Goal: Task Accomplishment & Management: Complete application form

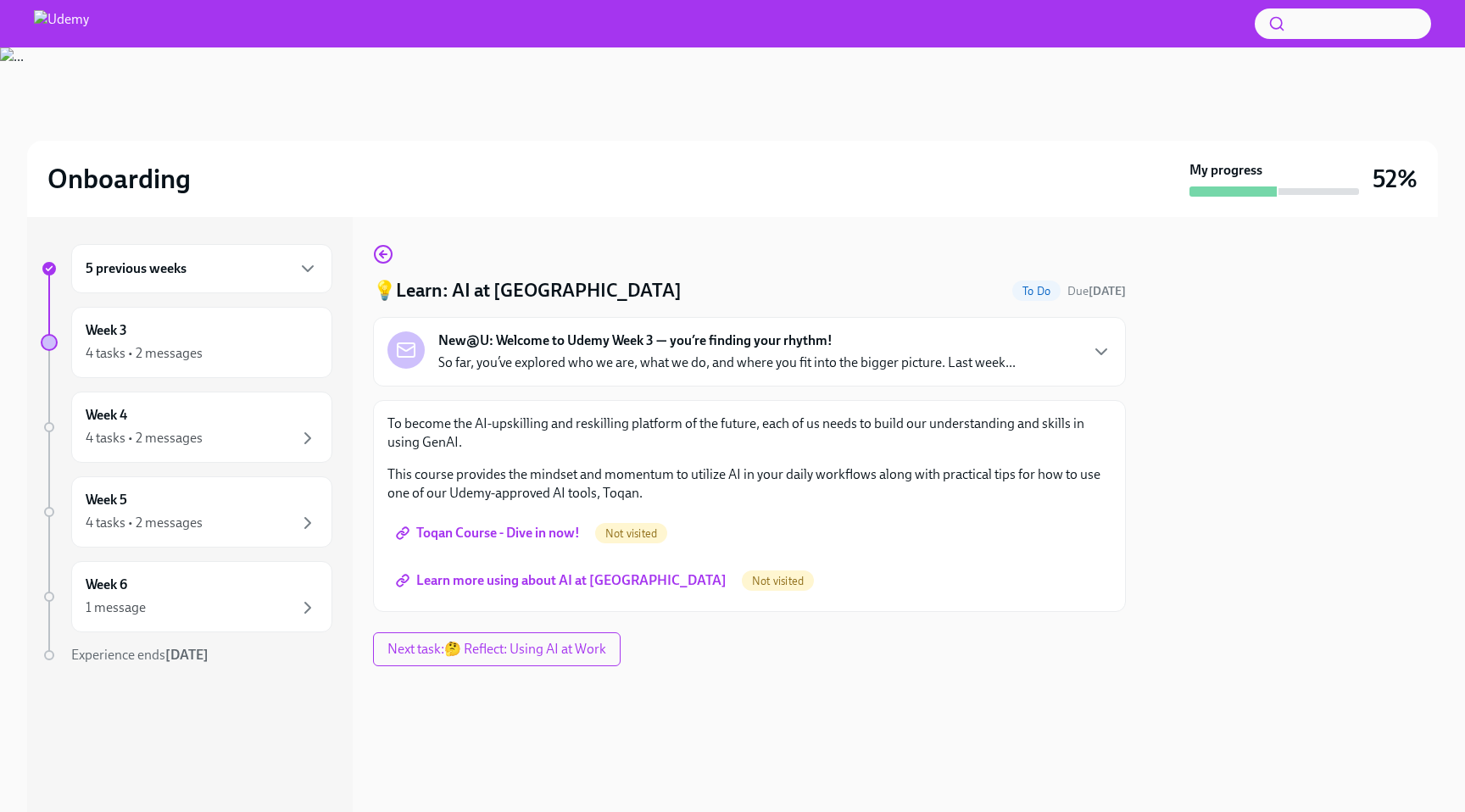
click at [489, 517] on link "Toqan Course - Dive in now!" at bounding box center [490, 533] width 204 height 34
click at [553, 589] on span "Learn more using about AI at [GEOGRAPHIC_DATA]" at bounding box center [563, 581] width 328 height 17
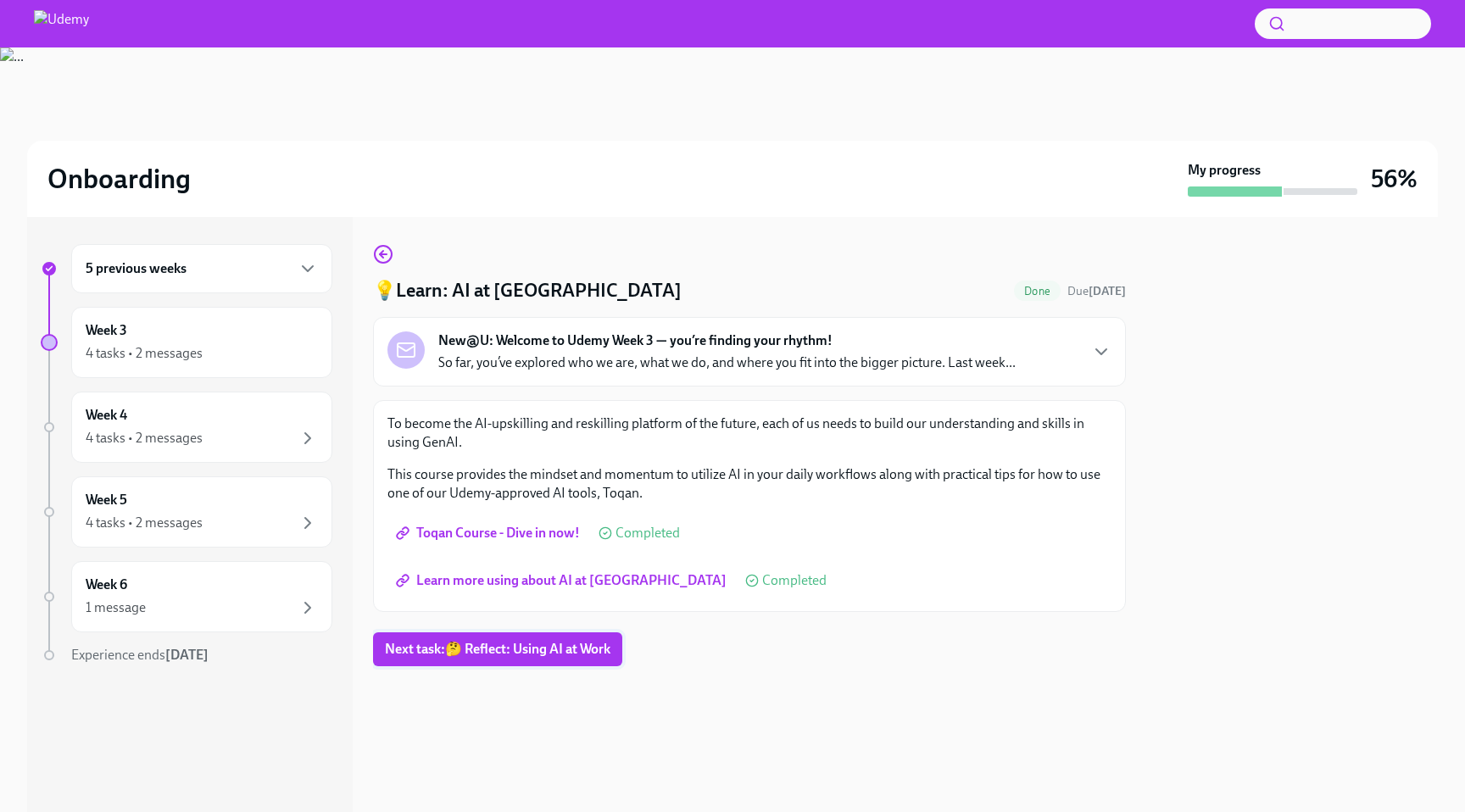
click at [534, 635] on button "Next task : 🤔 Reflect: Using AI at Work" at bounding box center [497, 648] width 250 height 34
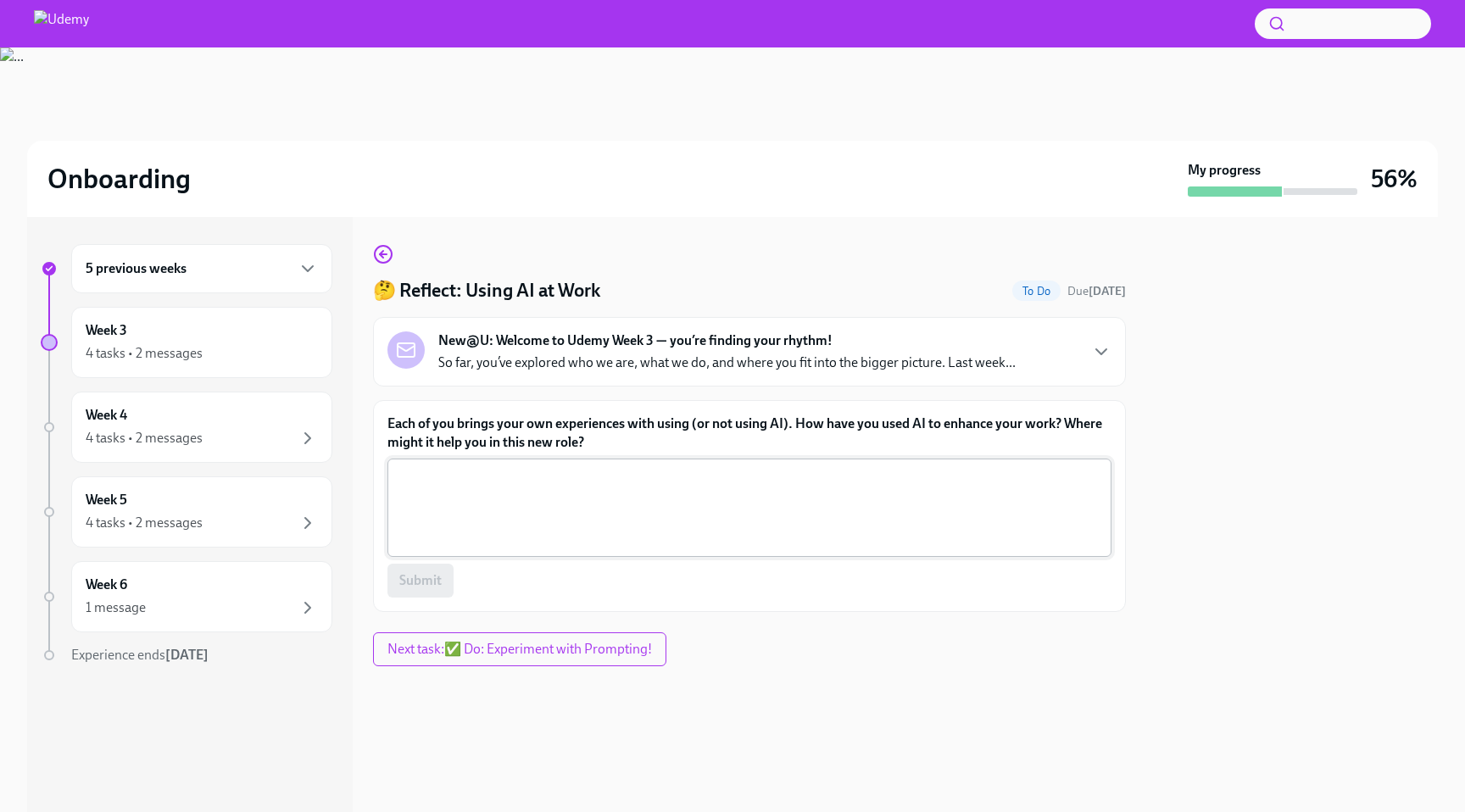
click at [556, 502] on textarea "Each of you brings your own experiences with using (or not using AI). How have …" at bounding box center [750, 508] width 704 height 81
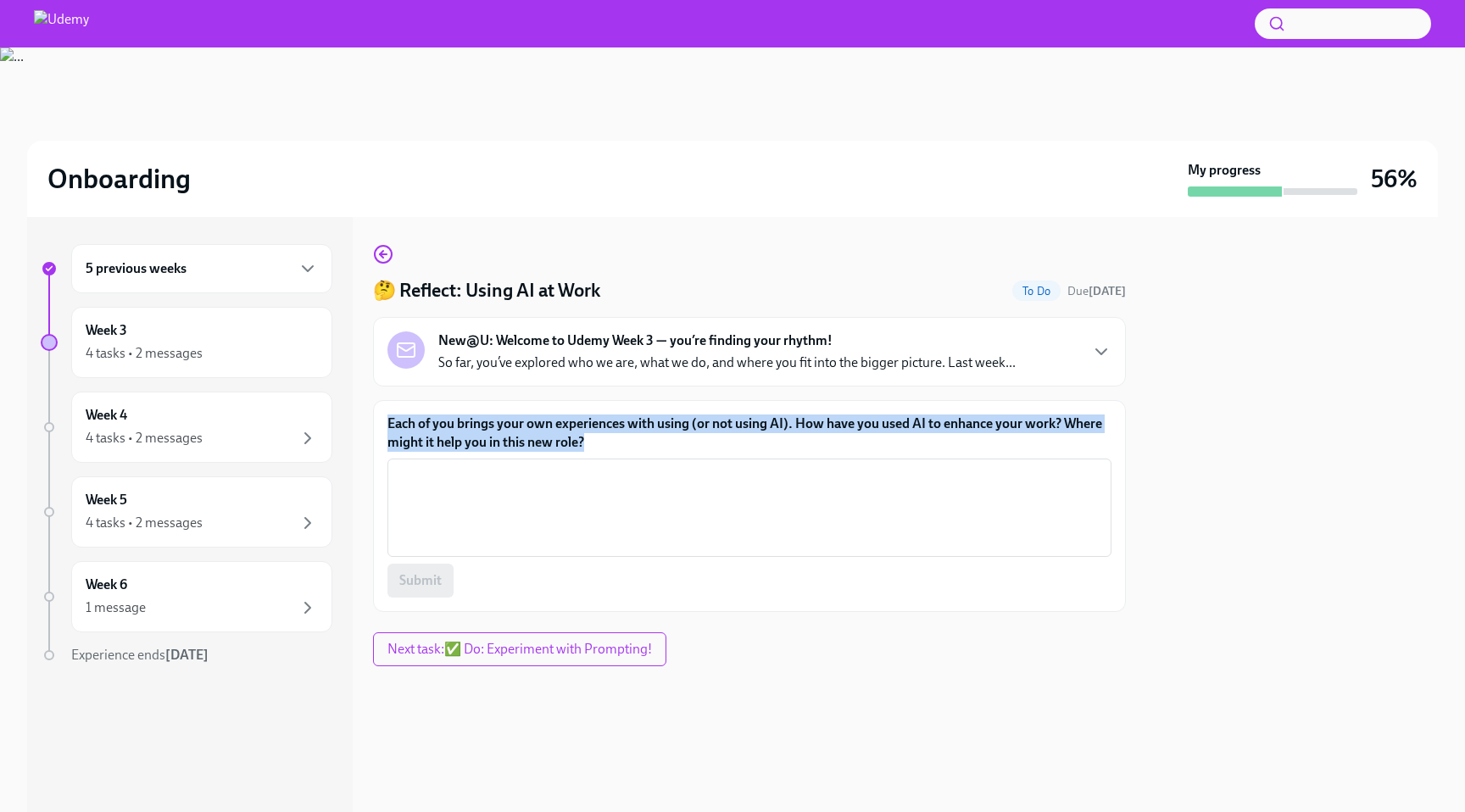
drag, startPoint x: 385, startPoint y: 422, endPoint x: 602, endPoint y: 456, distance: 219.6
click at [602, 456] on div "Each of you brings your own experiences with using (or not using AI). How have …" at bounding box center [749, 506] width 753 height 212
copy label "Each of you brings your own experiences with using (or not using AI). How have …"
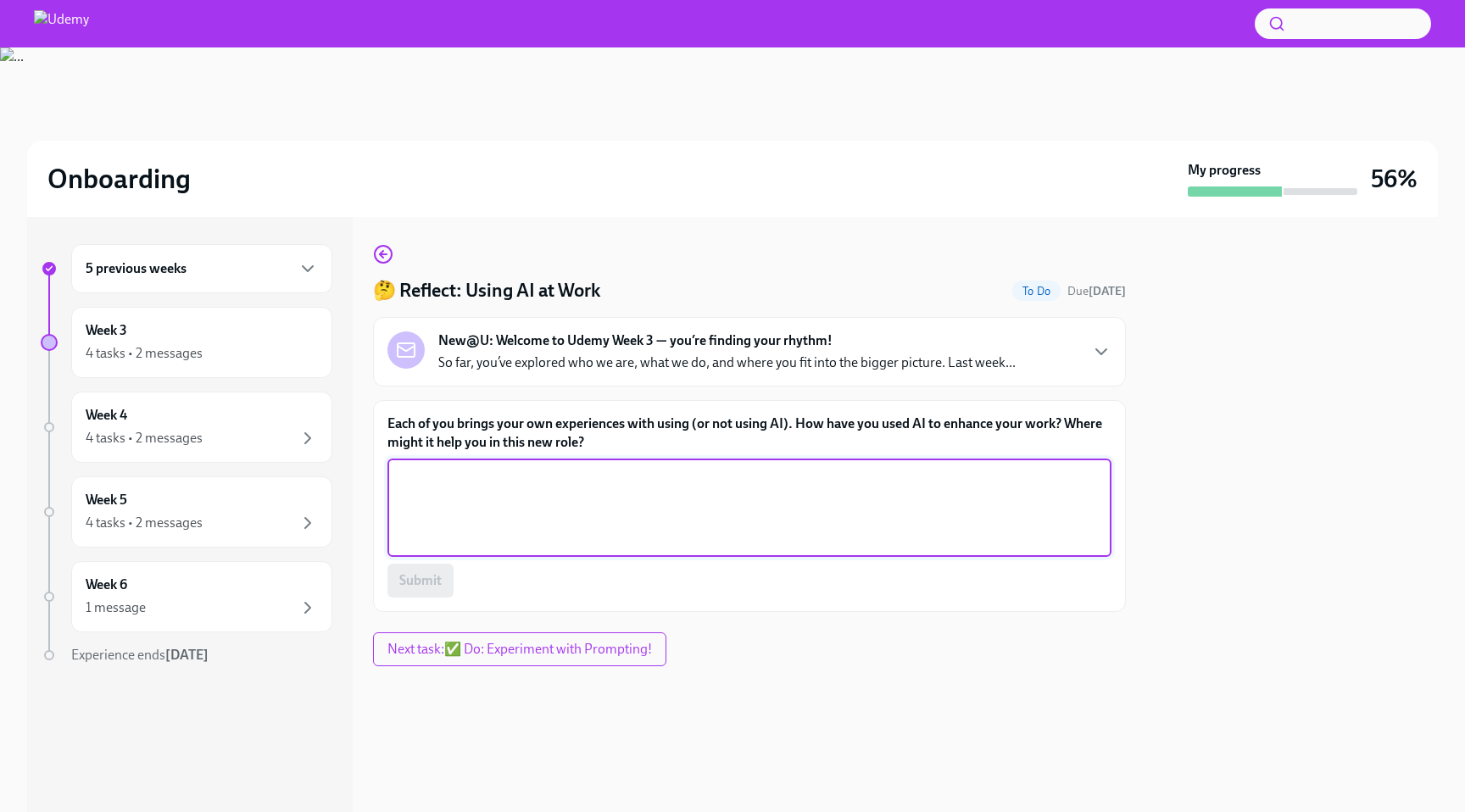
click at [606, 474] on textarea "Each of you brings your own experiences with using (or not using AI). How have …" at bounding box center [750, 508] width 704 height 81
paste textarea "I’ve used AI to handle easy but time-consuming tasks like writing boilerplate, …"
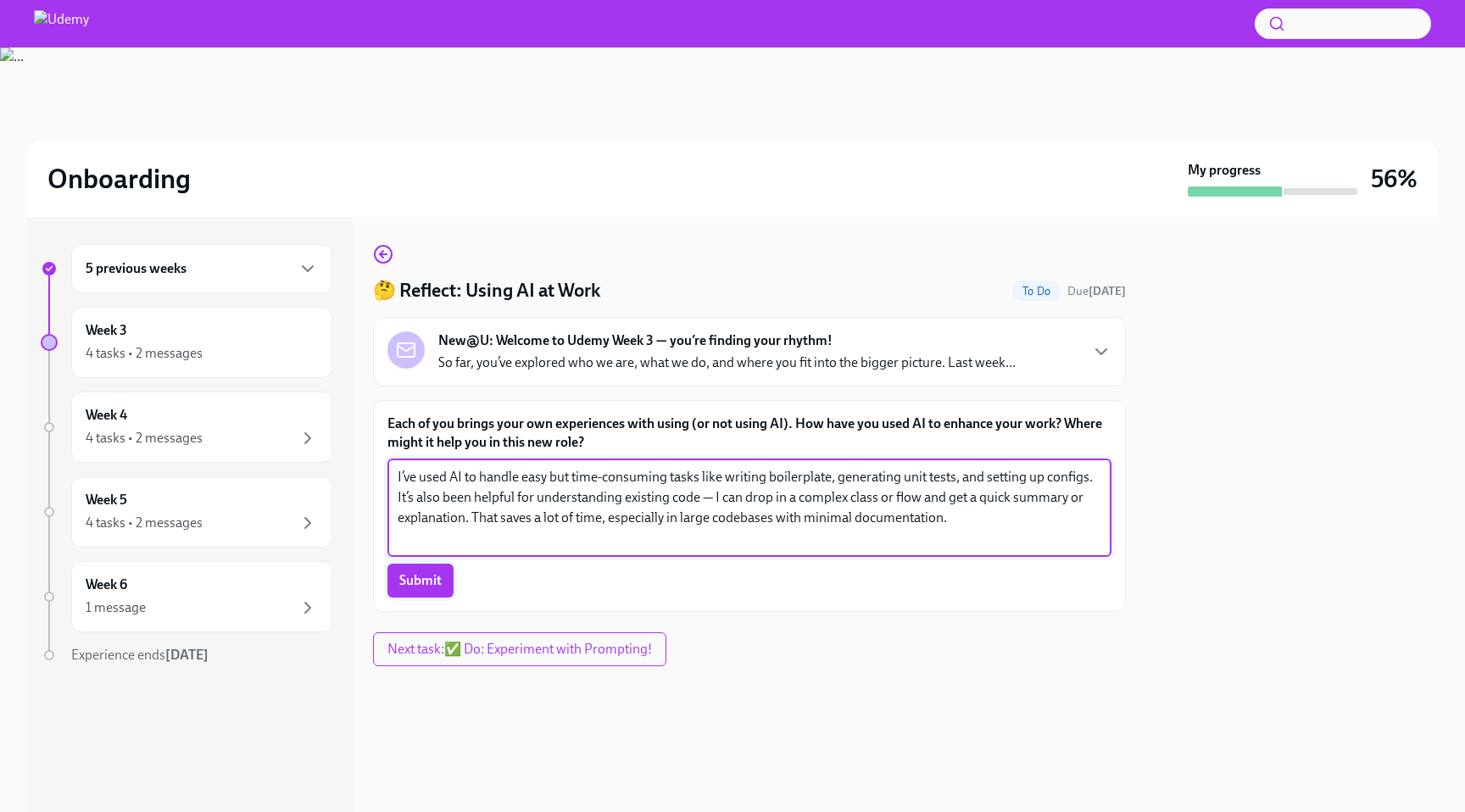
type textarea "I’ve used AI to handle easy but time-consuming tasks like writing boilerplate, …"
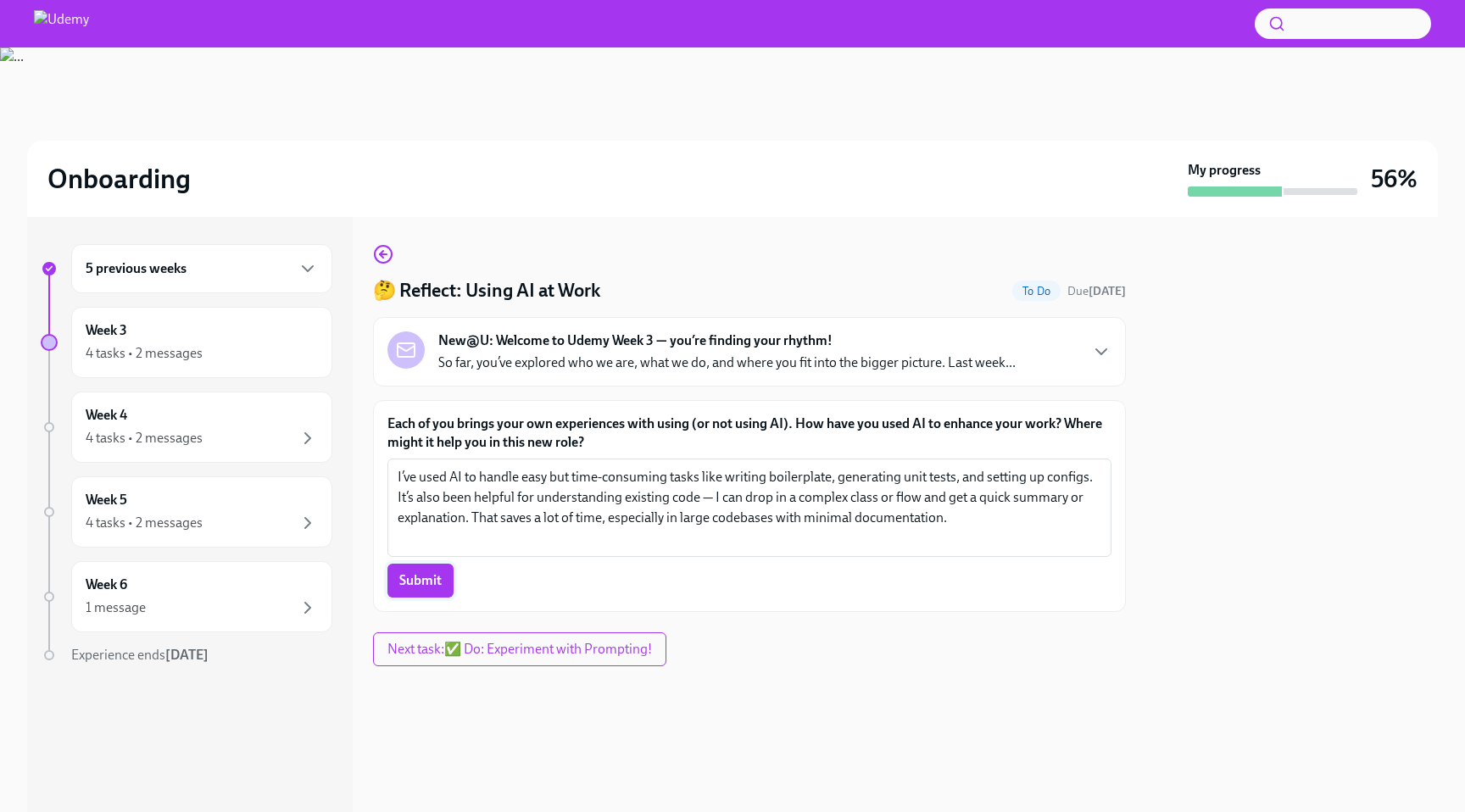
click at [438, 586] on span "Submit" at bounding box center [420, 581] width 42 height 17
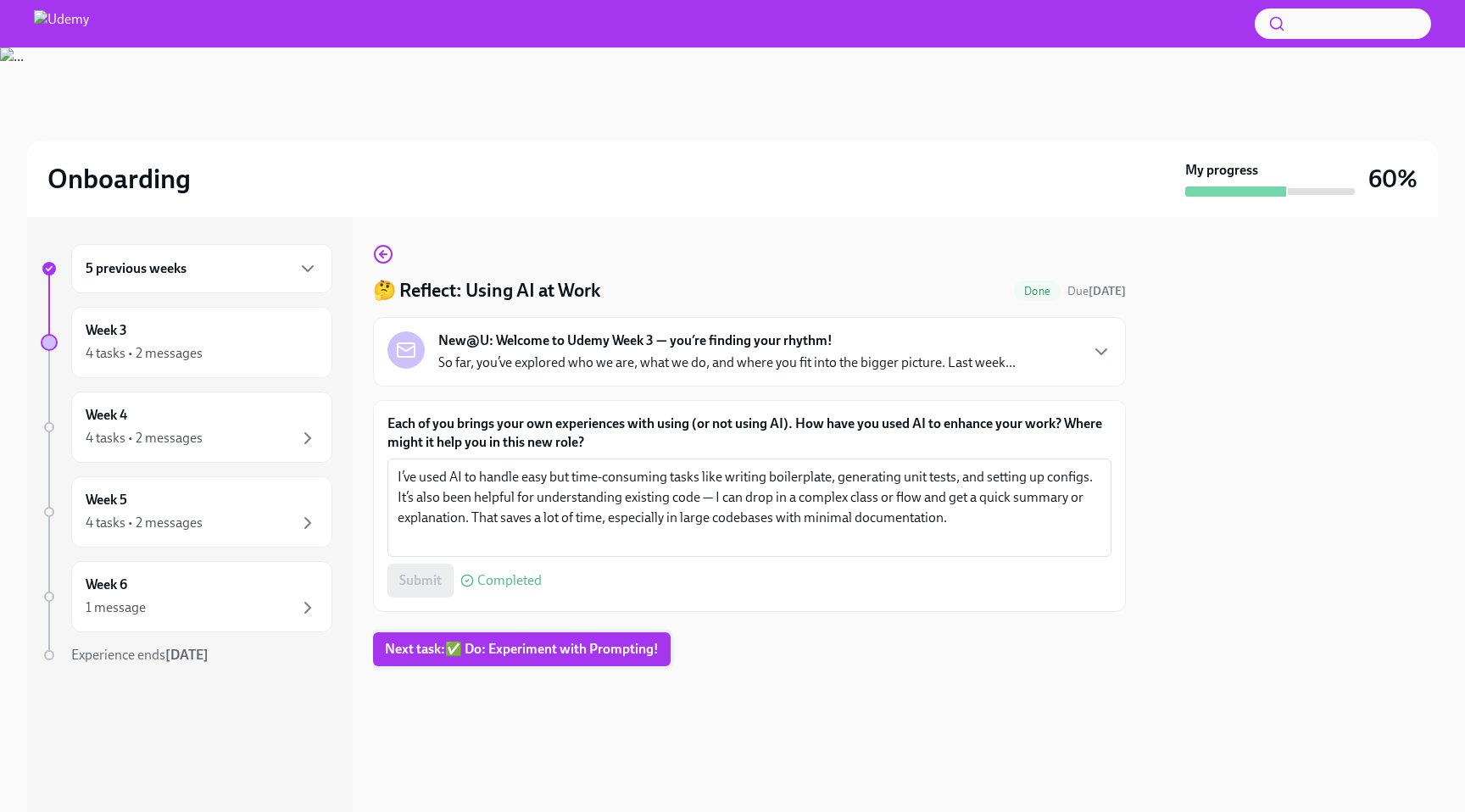
click at [593, 662] on button "Next task : ✅ Do: Experiment with Prompting!" at bounding box center [521, 648] width 298 height 34
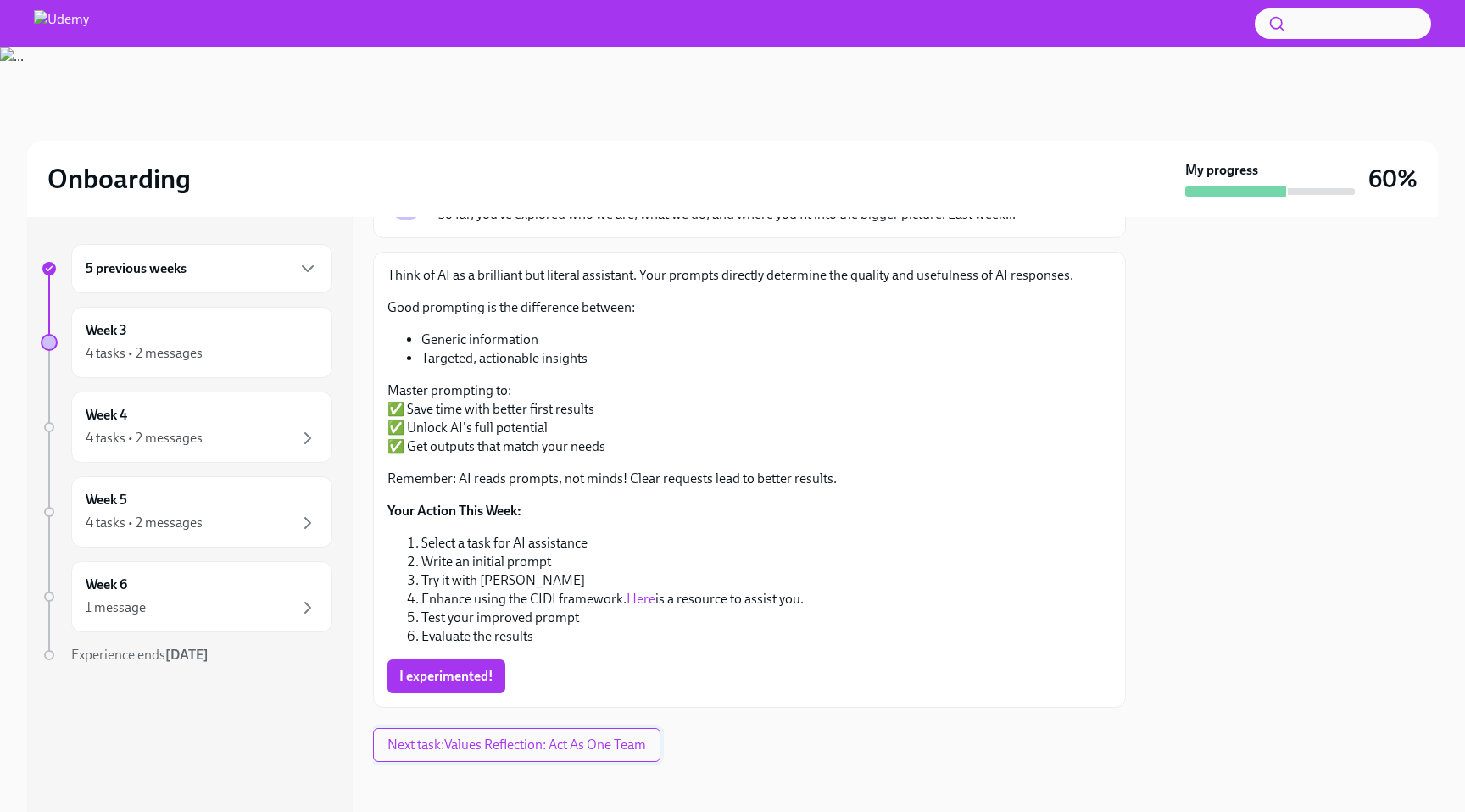
scroll to position [152, 0]
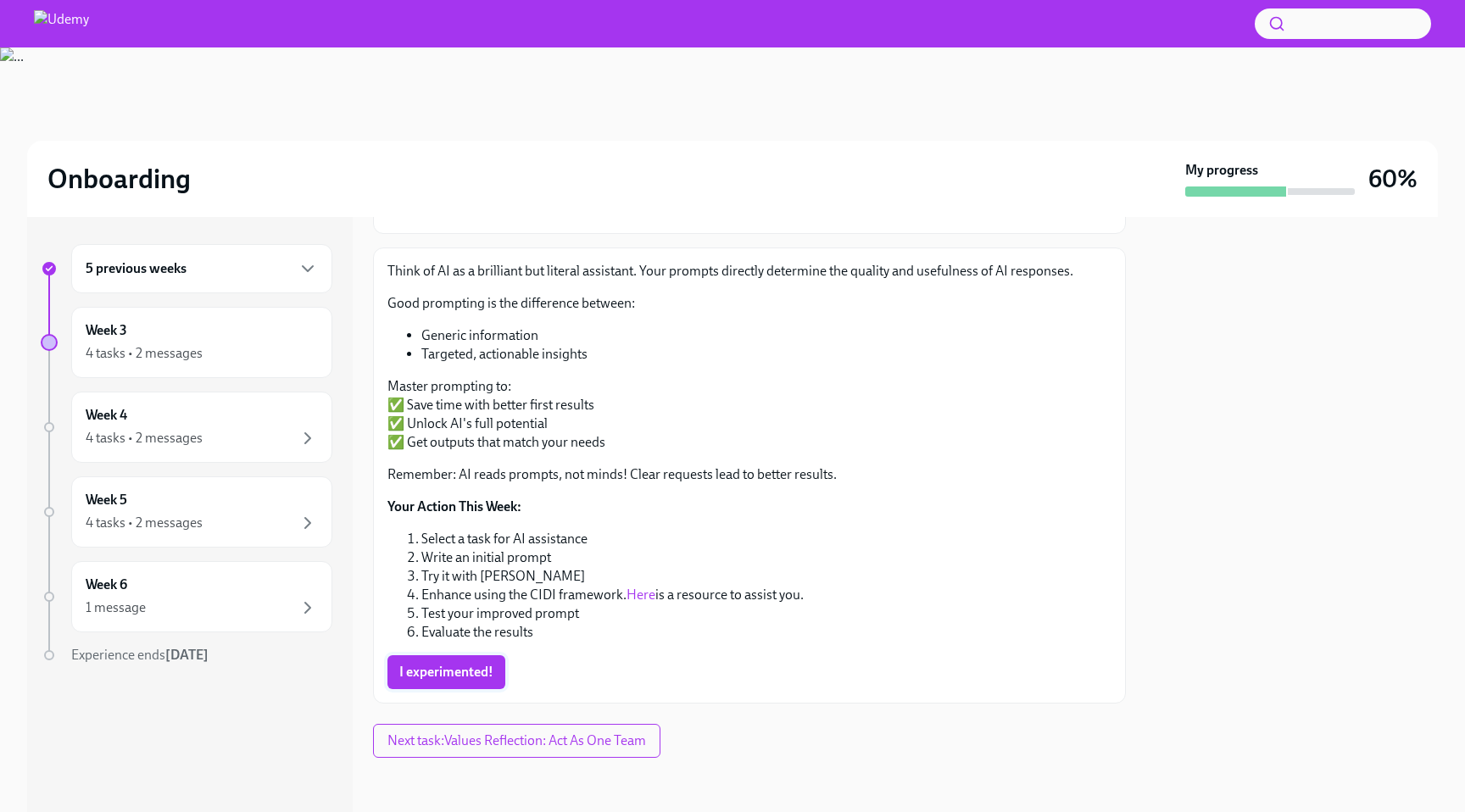
click at [476, 663] on button "I experimented!" at bounding box center [446, 671] width 118 height 34
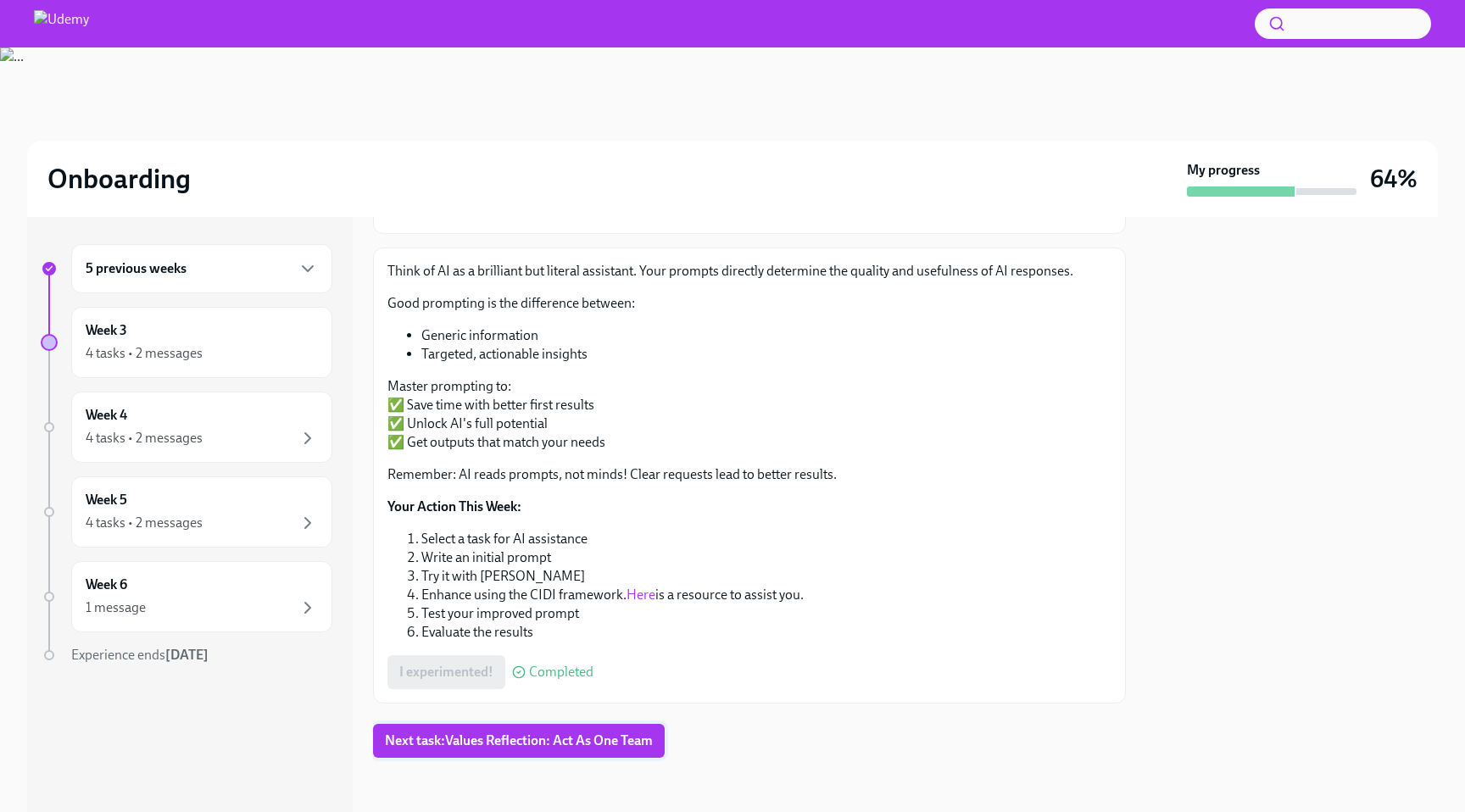
click at [527, 732] on span "Next task : Values Reflection: Act As One Team" at bounding box center [519, 741] width 268 height 17
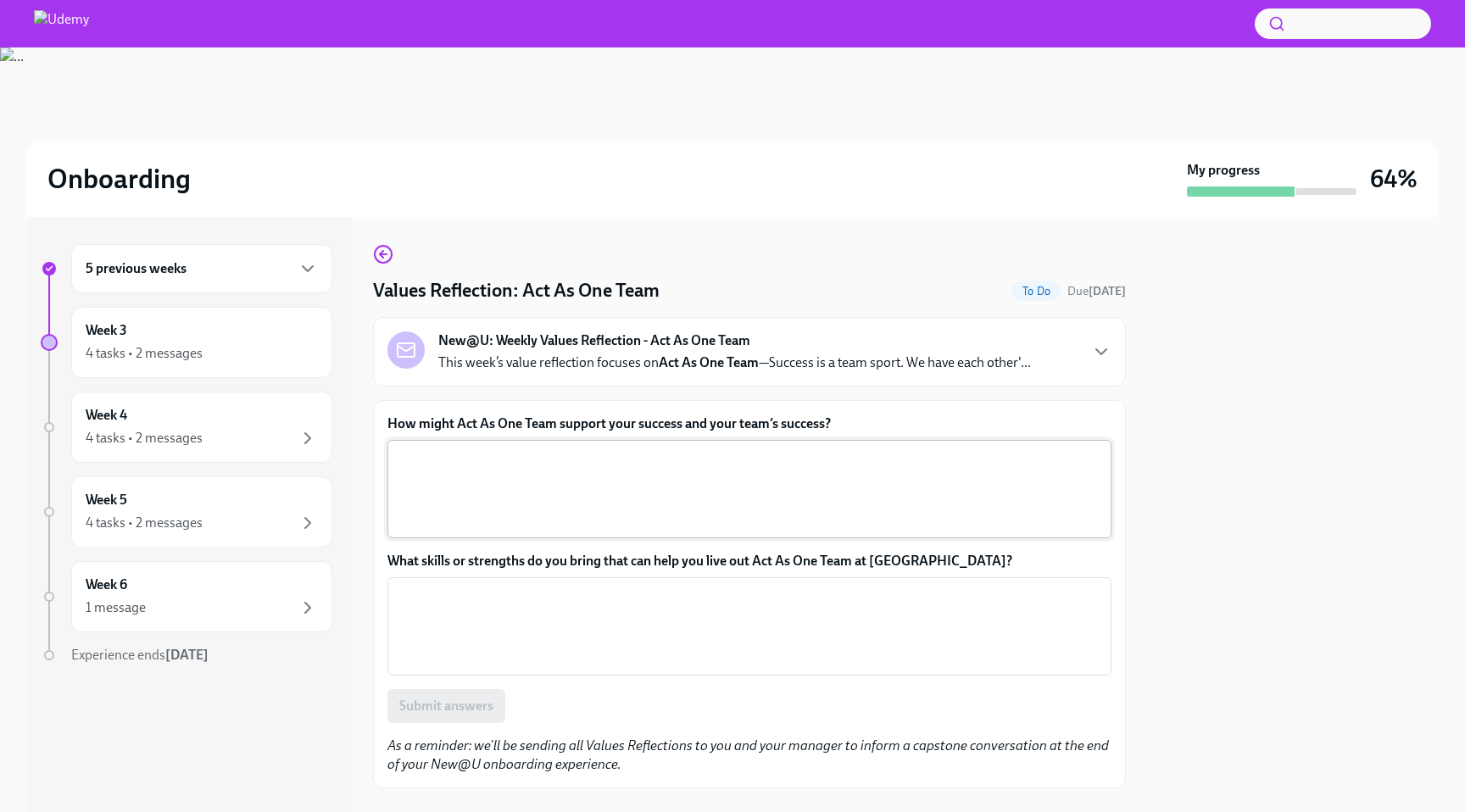
scroll to position [31, 0]
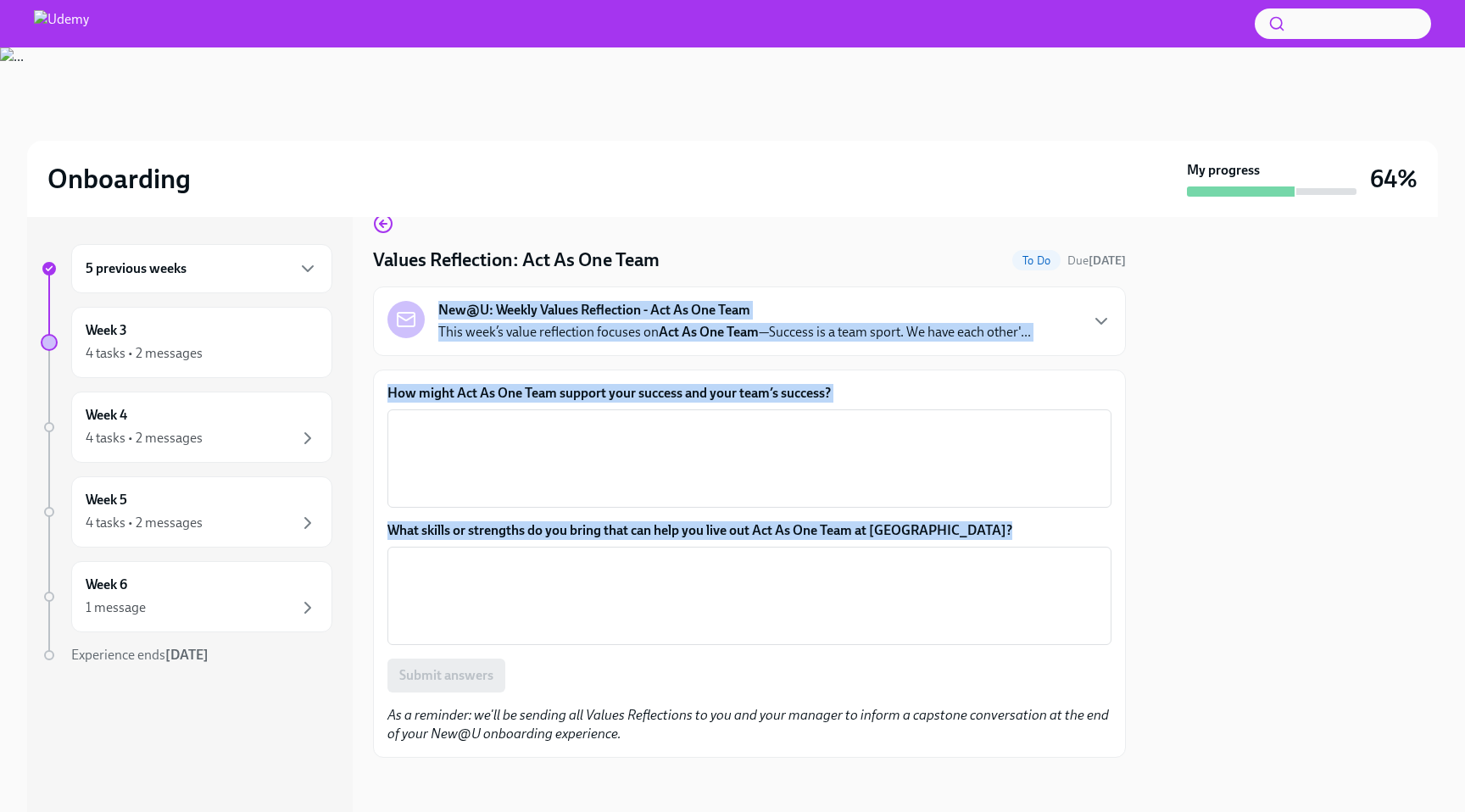
drag, startPoint x: 441, startPoint y: 307, endPoint x: 955, endPoint y: 546, distance: 566.8
click at [955, 546] on div "Values Reflection: Act As One Team To Do Due [DATE] New@U: Weekly Values Reflec…" at bounding box center [749, 485] width 753 height 544
copy div "New@U: Weekly Values Reflection - Act As One Team This week’s value reflection …"
click at [572, 428] on textarea "How might Act As One Team support your success and your team’s success?" at bounding box center [750, 458] width 704 height 81
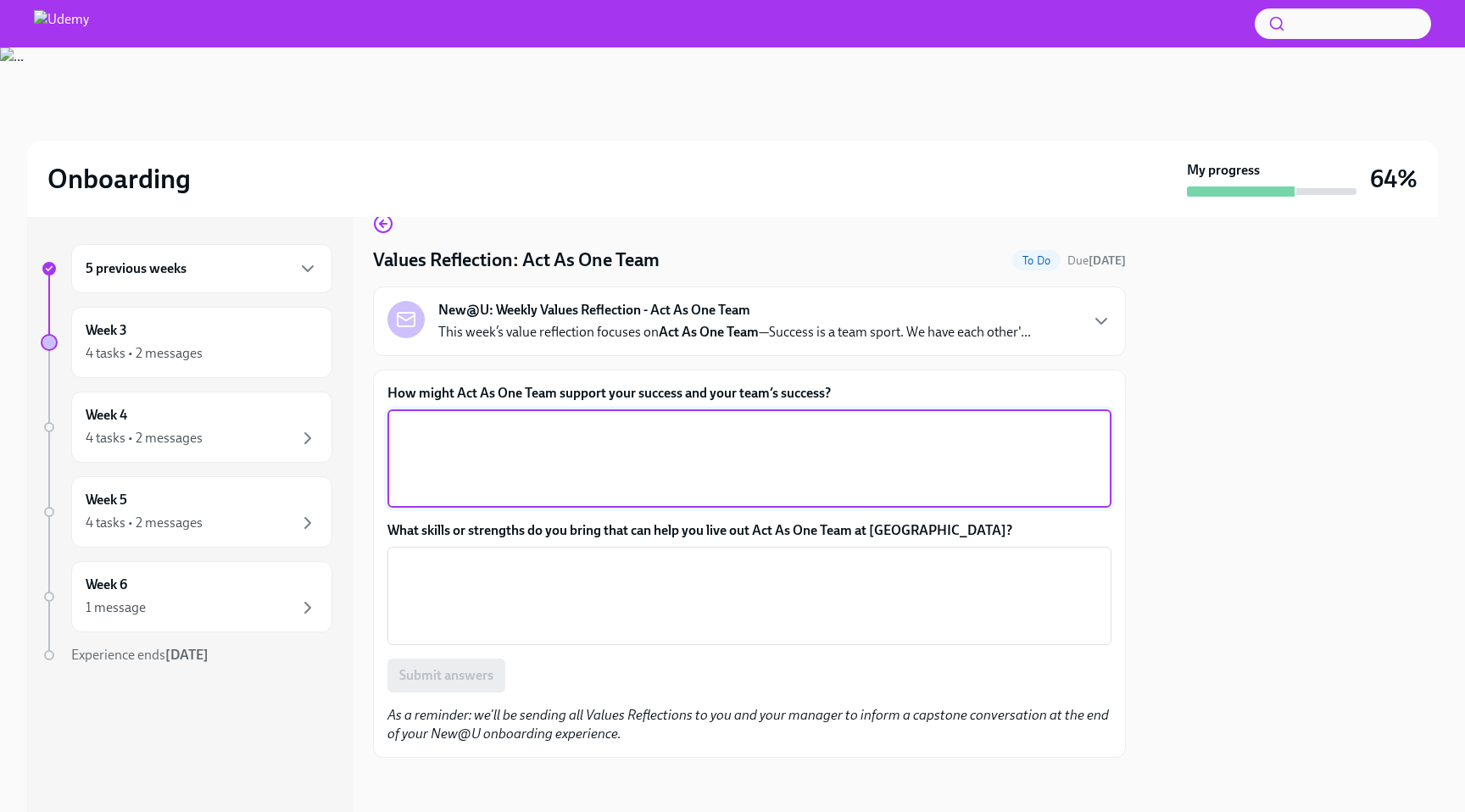
paste textarea "Working as one team means we’re not just focused on individual wins — we’re hel…"
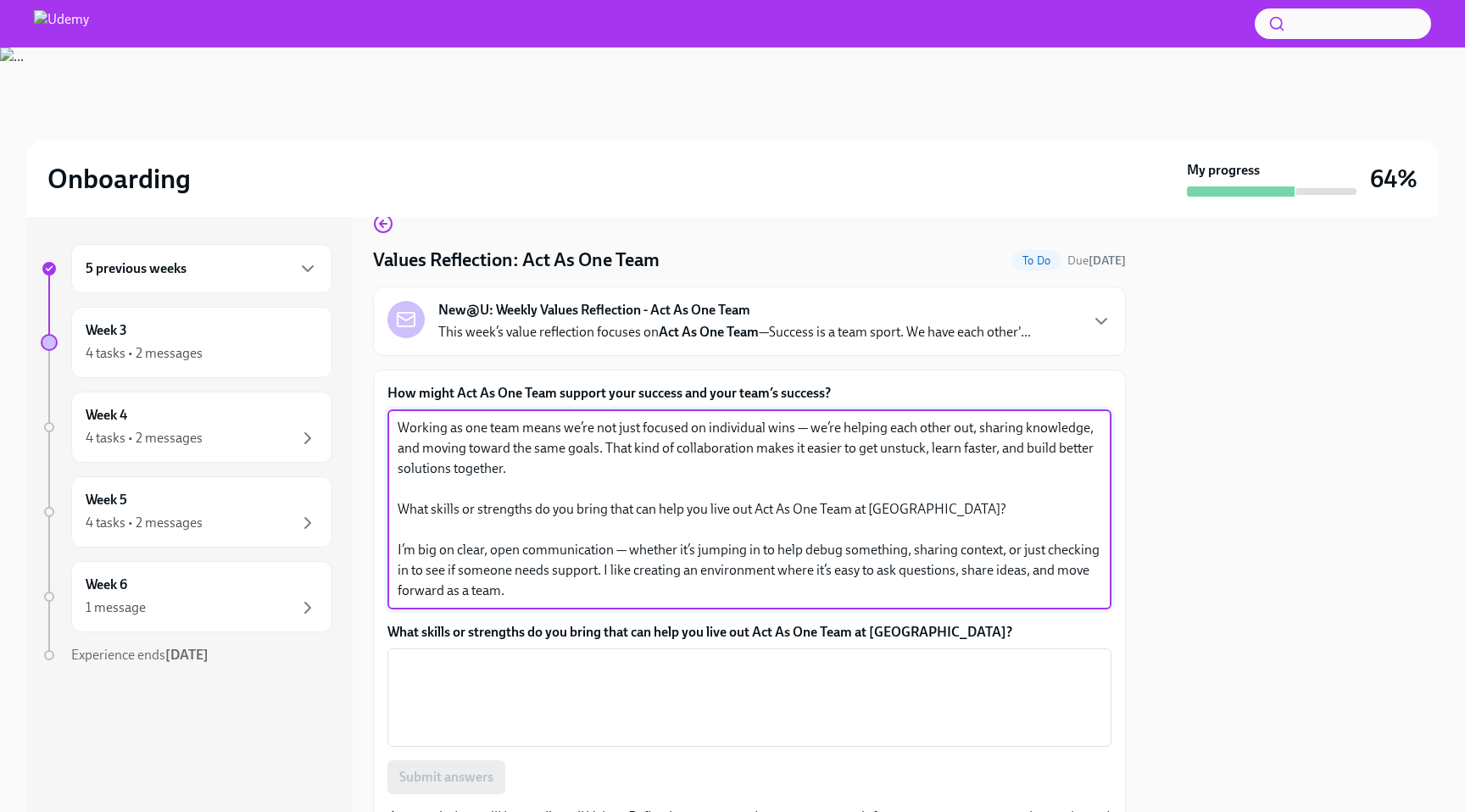
drag, startPoint x: 540, startPoint y: 594, endPoint x: 382, endPoint y: 510, distance: 178.9
click at [382, 510] on div "How might Act As One Team support your success and your team’s success? Working…" at bounding box center [749, 615] width 753 height 490
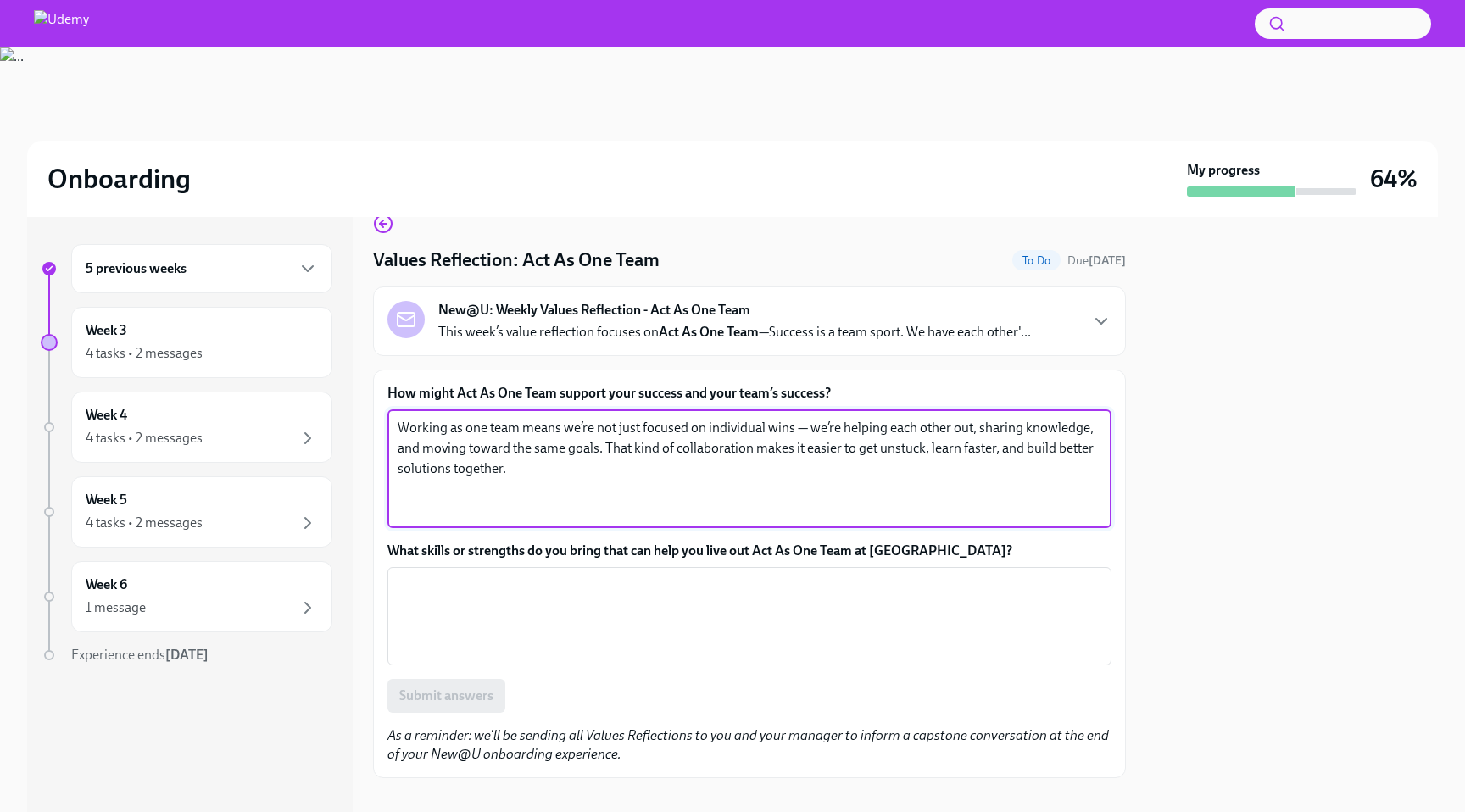
click at [440, 503] on textarea "Working as one team means we’re not just focused on individual wins — we’re hel…" at bounding box center [750, 469] width 704 height 102
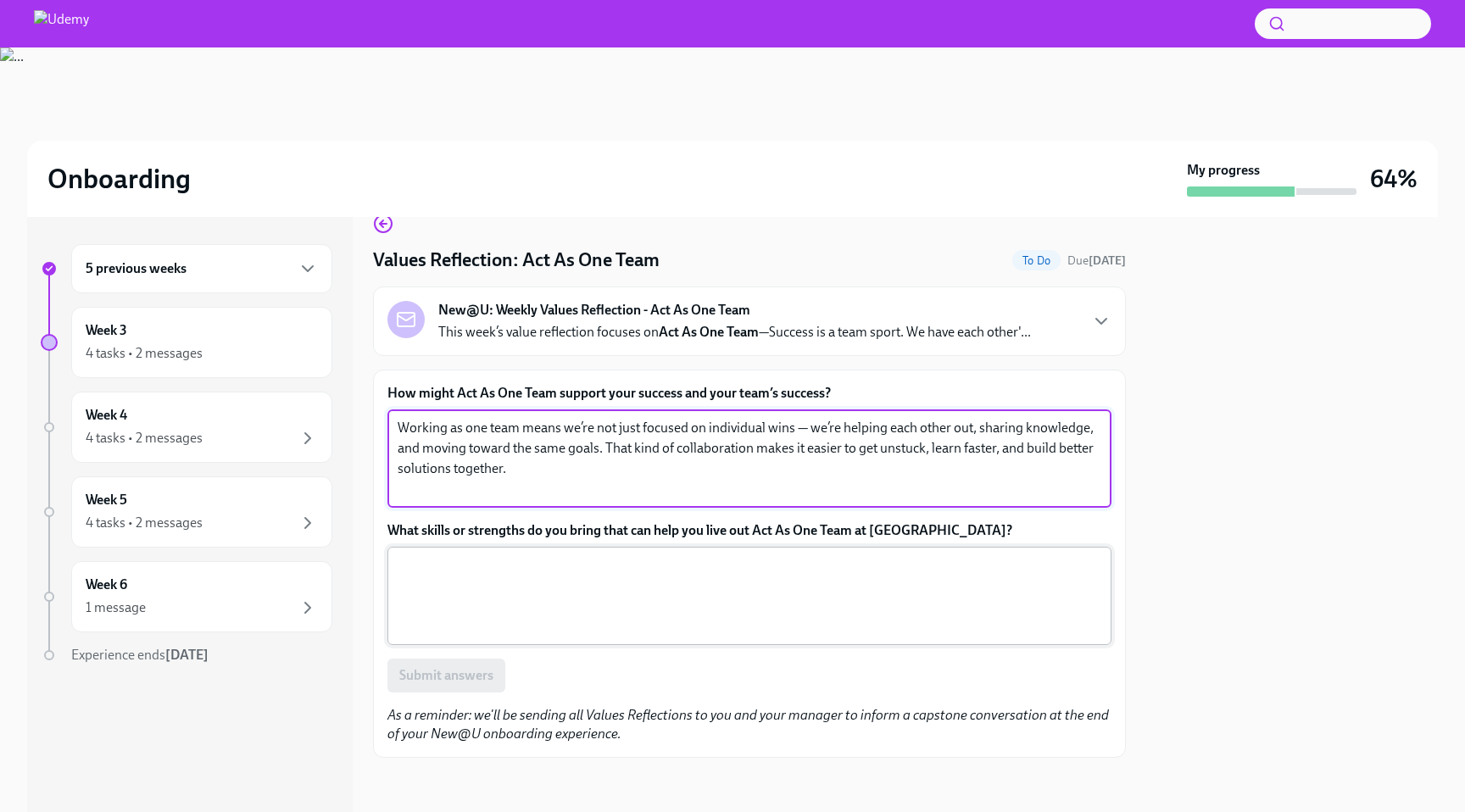
type textarea "Working as one team means we’re not just focused on individual wins — we’re hel…"
click at [464, 602] on textarea "What skills or strengths do you bring that can help you live out Act As One Tea…" at bounding box center [750, 595] width 704 height 81
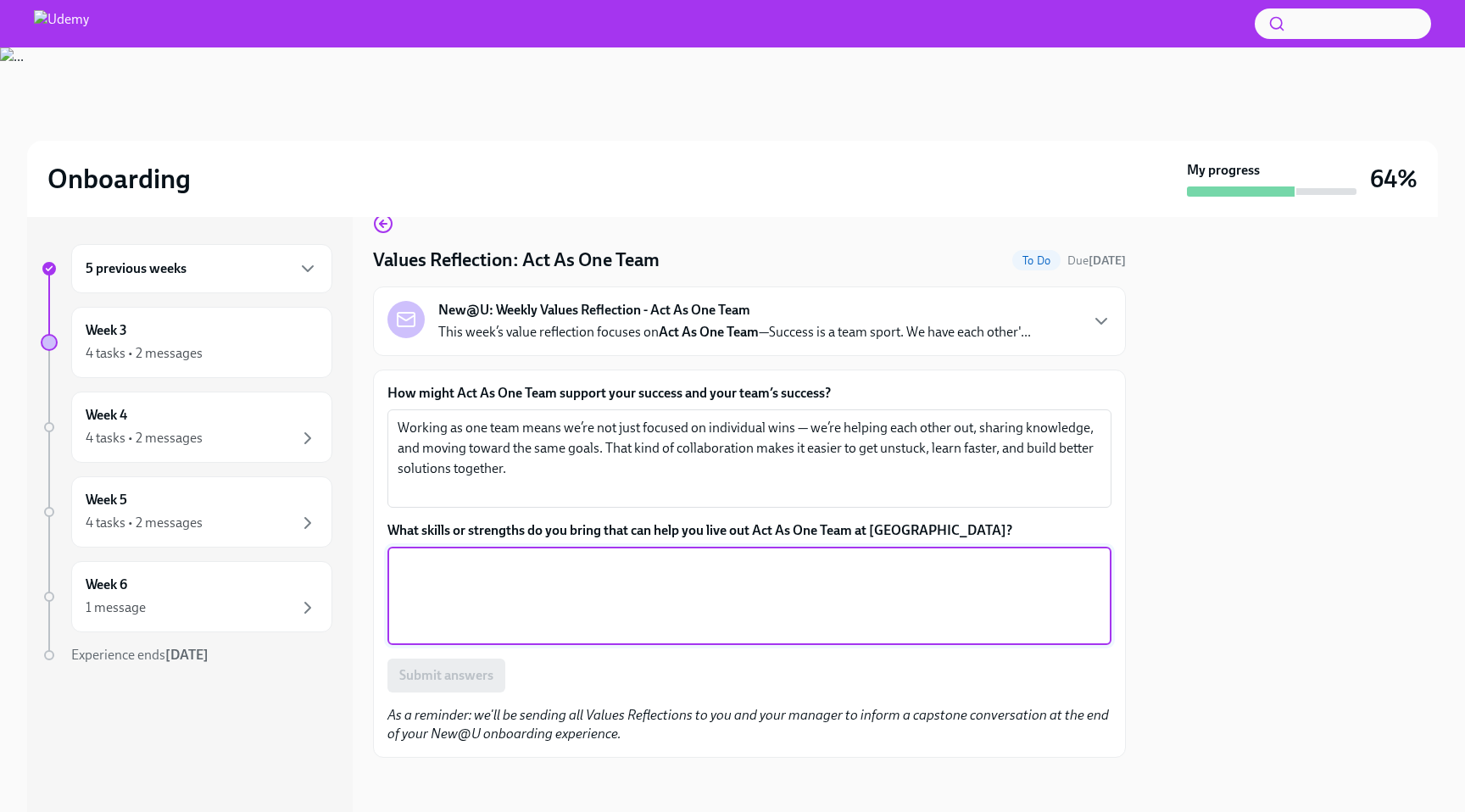
click at [471, 603] on textarea "What skills or strengths do you bring that can help you live out Act As One Tea…" at bounding box center [750, 595] width 704 height 81
paste textarea "What skills or strengths do you bring that can help you live out Act As One Tea…"
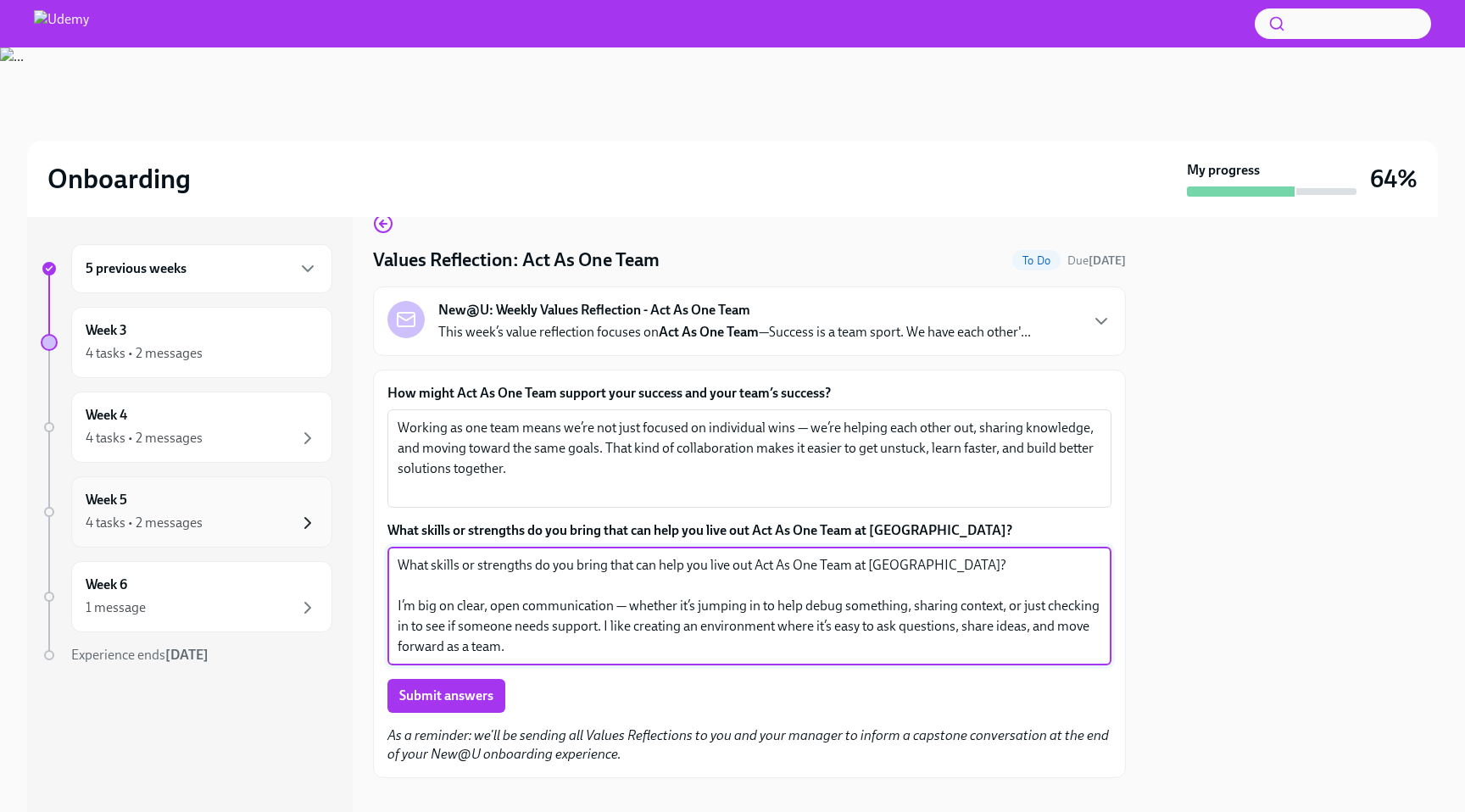
drag, startPoint x: 542, startPoint y: 589, endPoint x: 300, endPoint y: 529, distance: 249.3
click at [300, 529] on div "5 previous weeks Week 3 4 tasks • 2 messages Week 4 4 tasks • 2 messages Week 5…" at bounding box center [732, 514] width 1411 height 595
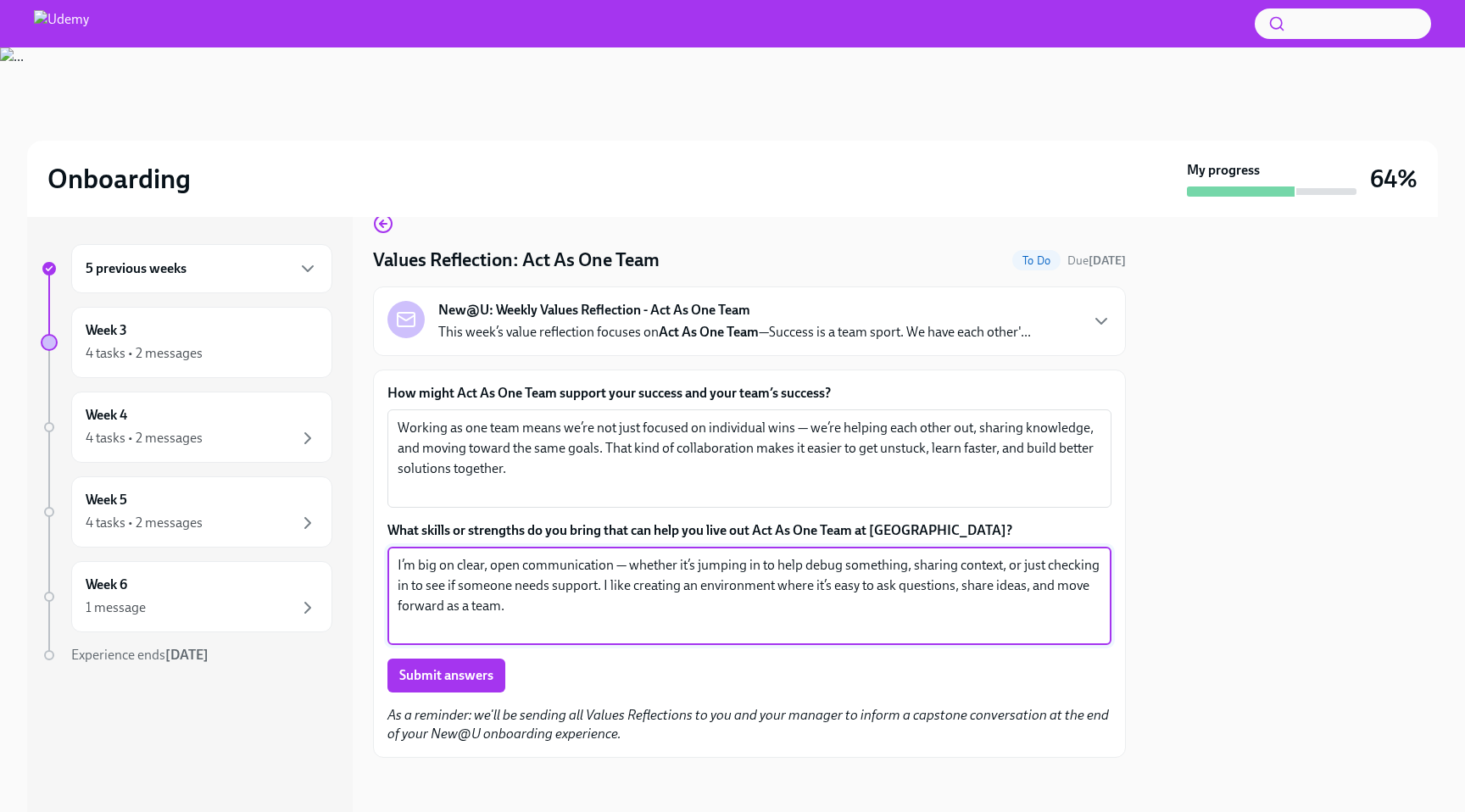
click at [395, 583] on div "I’m big on clear, open communication — whether it’s jumping in to help debug so…" at bounding box center [749, 595] width 724 height 98
drag, startPoint x: 416, startPoint y: 567, endPoint x: 526, endPoint y: 568, distance: 110.0
click at [527, 569] on textarea "I’m big on clear, open communication — whether it’s jumping in to help debug so…" at bounding box center [750, 595] width 704 height 81
drag, startPoint x: 599, startPoint y: 587, endPoint x: 338, endPoint y: 554, distance: 263.1
click at [338, 554] on div "5 previous weeks Week 3 4 tasks • 2 messages Week 4 4 tasks • 2 messages Week 5…" at bounding box center [732, 514] width 1411 height 595
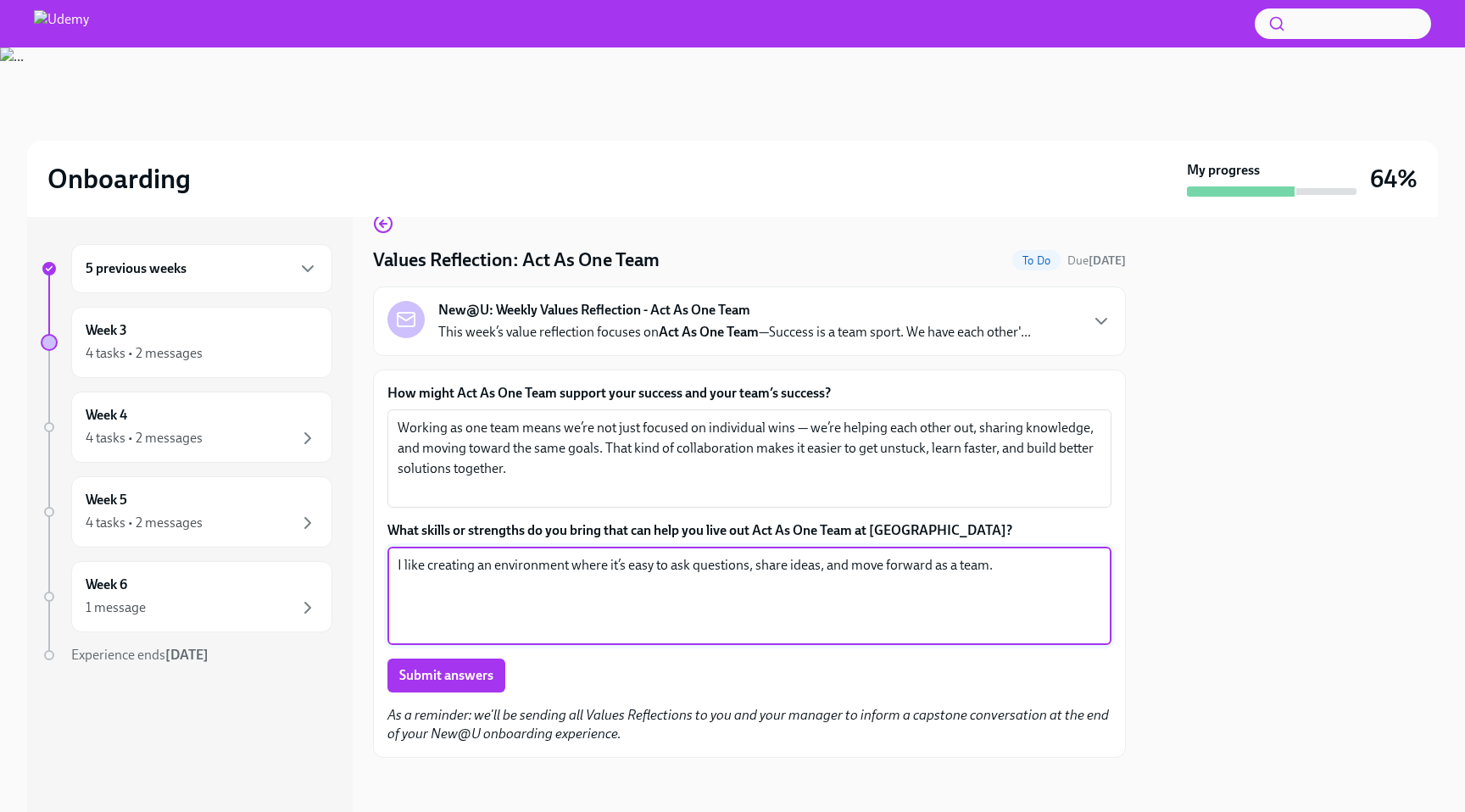
scroll to position [0, 0]
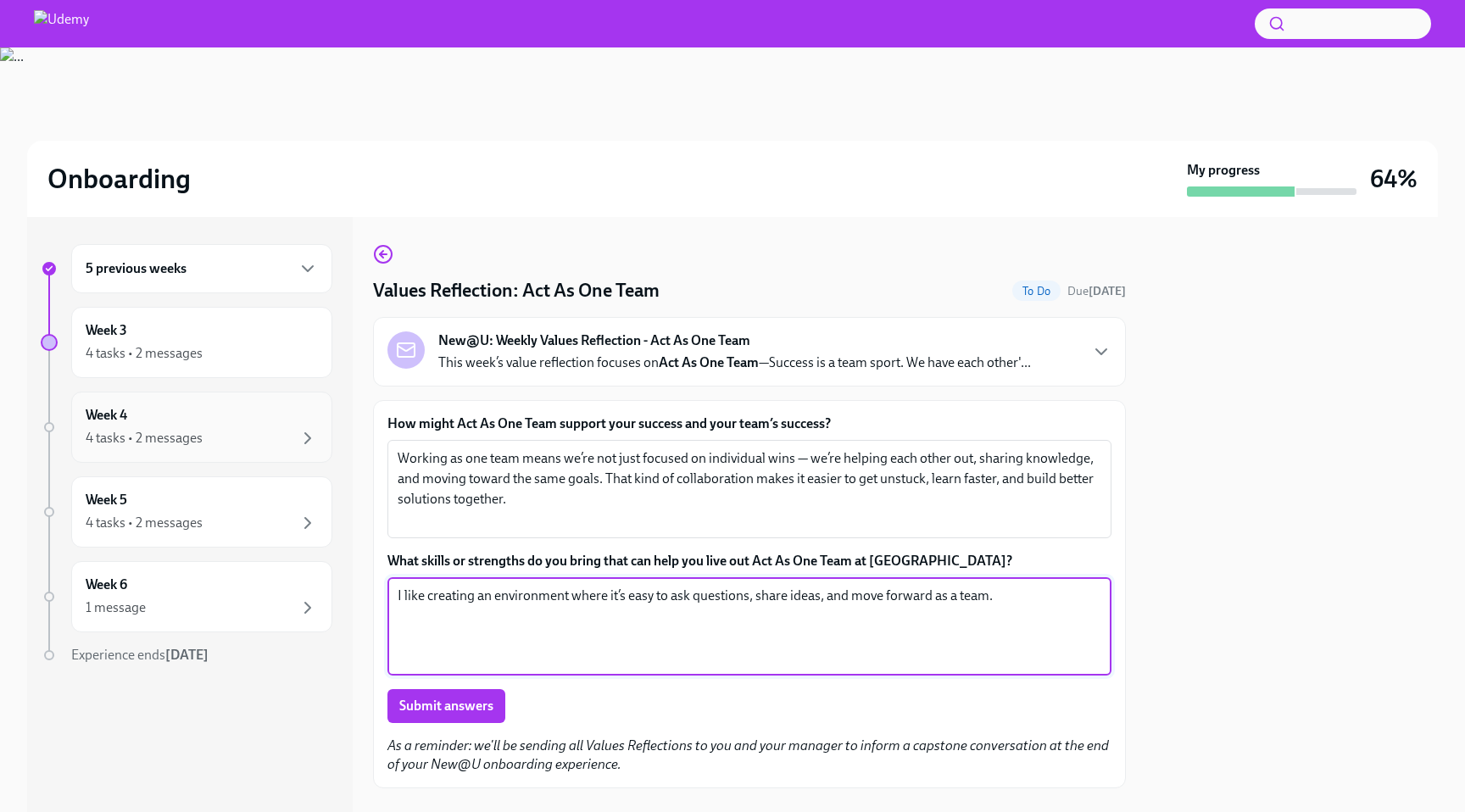
type textarea "I like creating an environment where it’s easy to ask questions, share ideas, a…"
click at [306, 406] on div "Week 4 4 tasks • 2 messages" at bounding box center [201, 427] width 232 height 42
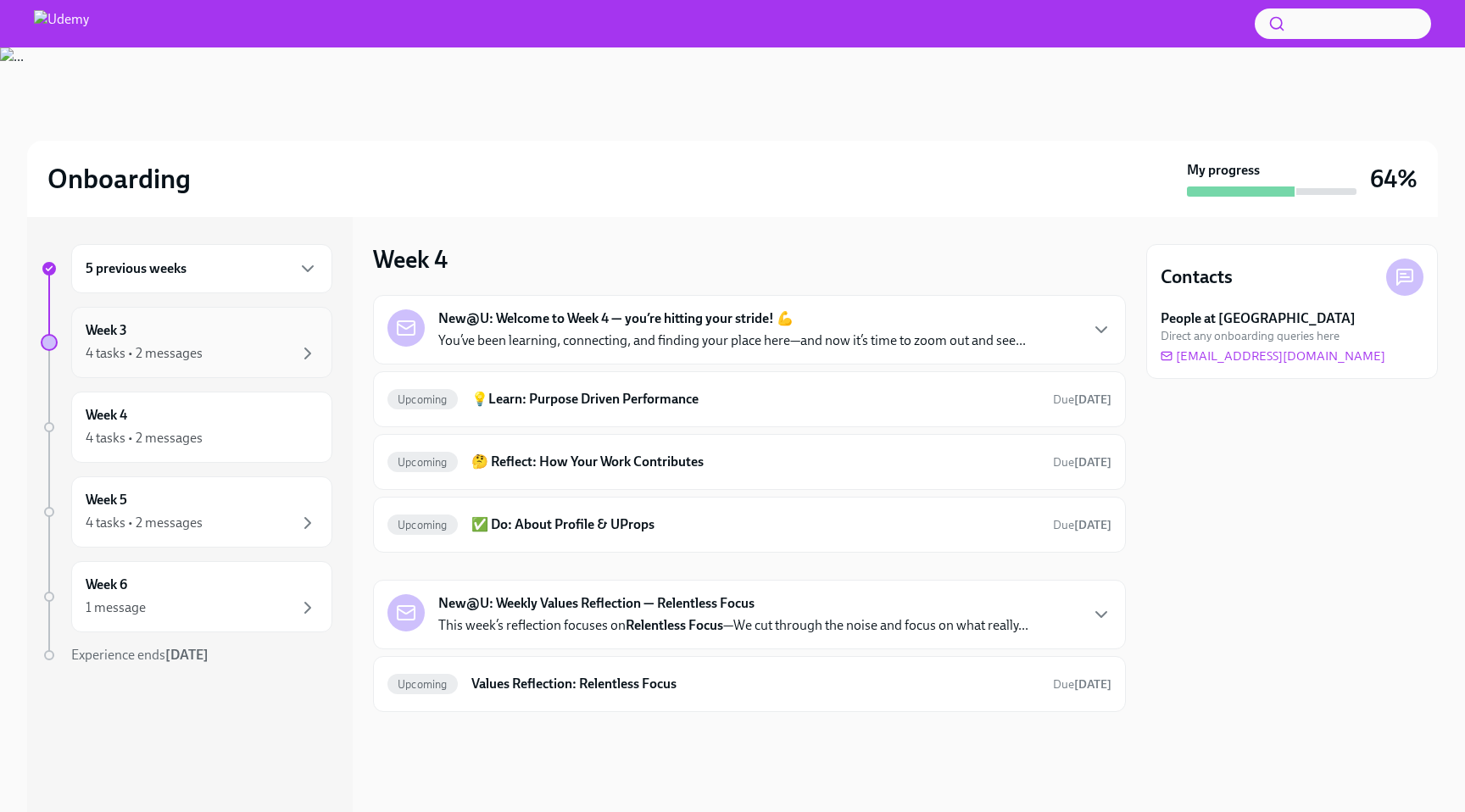
click at [283, 360] on div "4 tasks • 2 messages" at bounding box center [201, 353] width 232 height 20
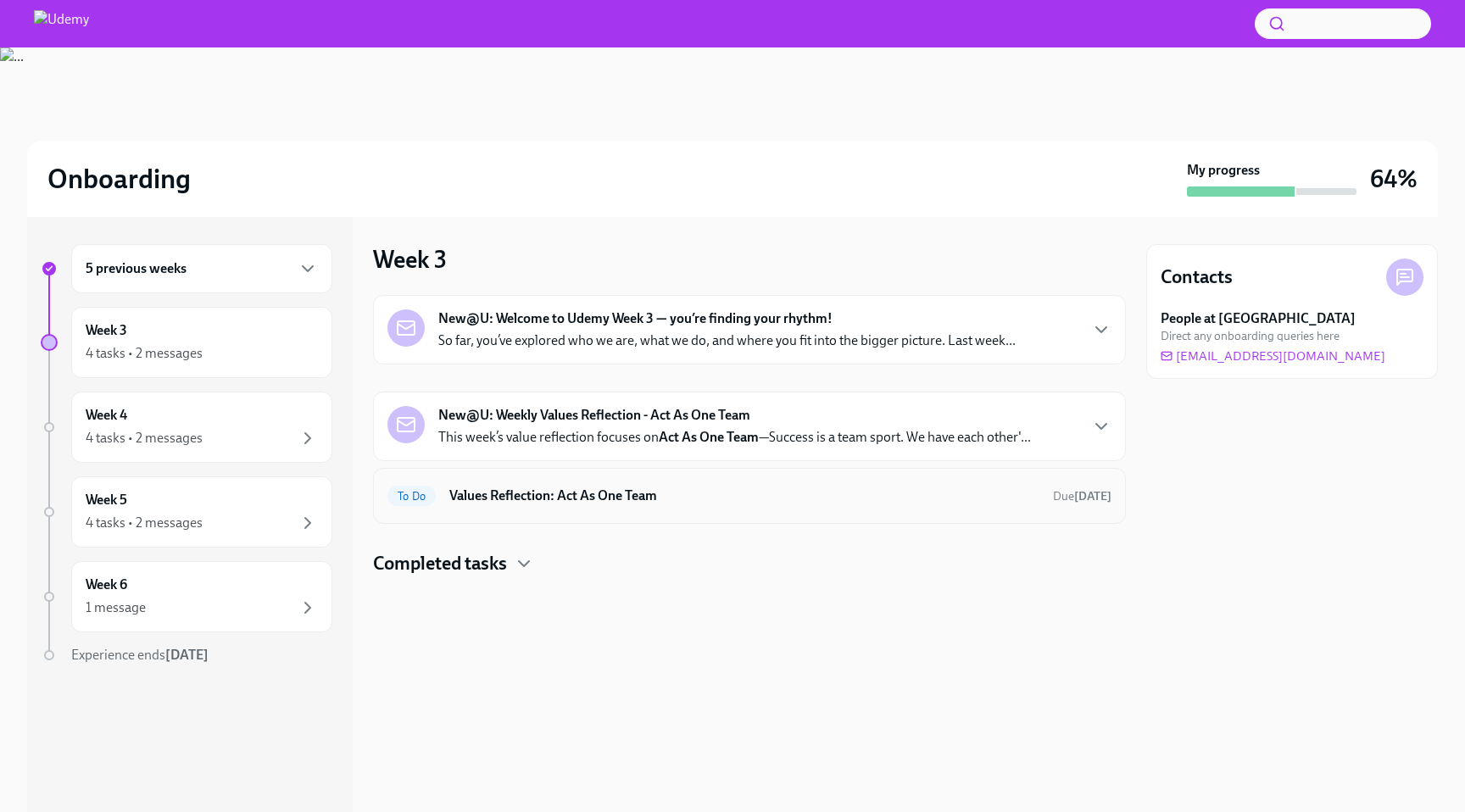
click at [546, 501] on h6 "Values Reflection: Act As One Team" at bounding box center [744, 495] width 590 height 18
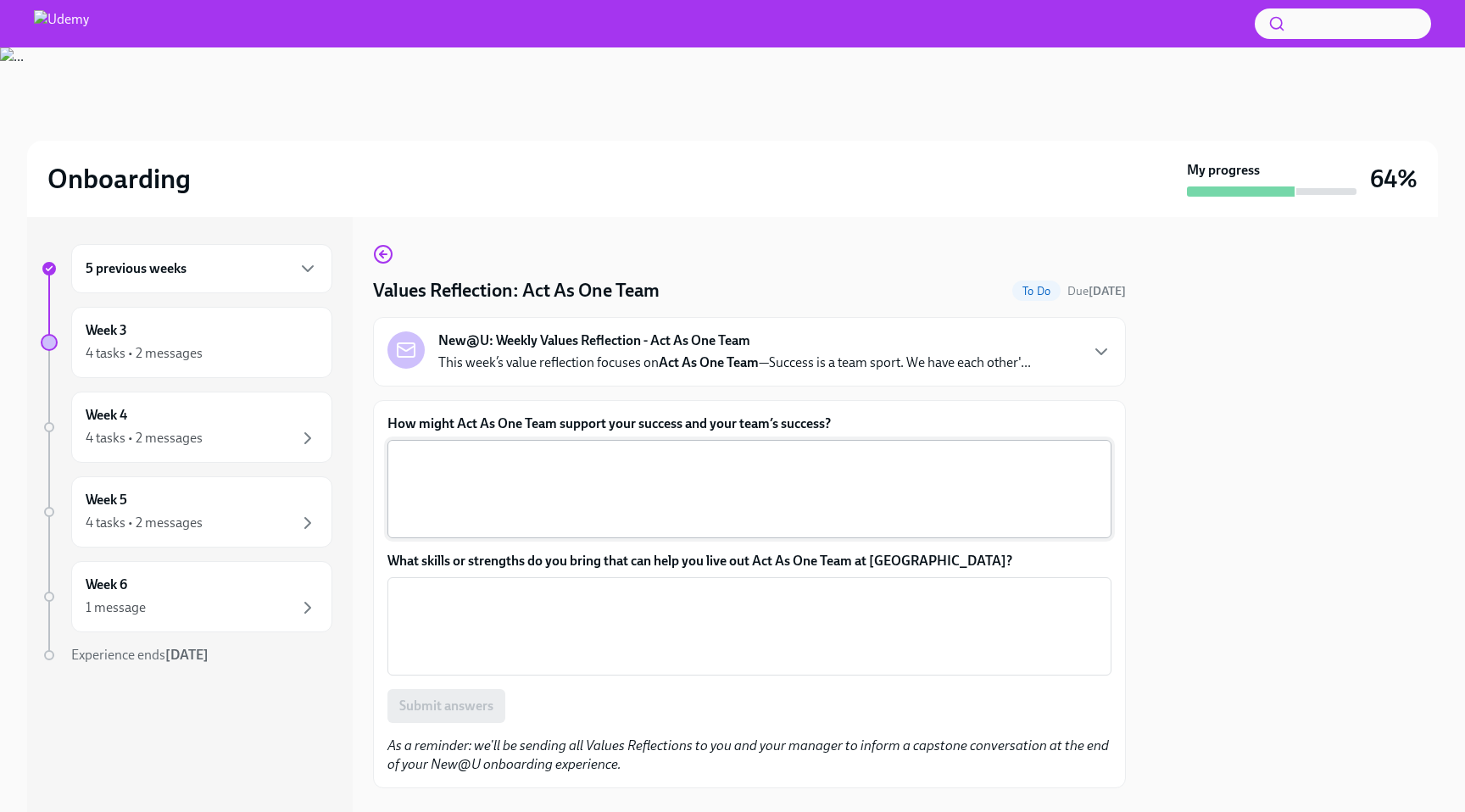
click at [533, 492] on textarea "How might Act As One Team support your success and your team’s success?" at bounding box center [750, 488] width 704 height 81
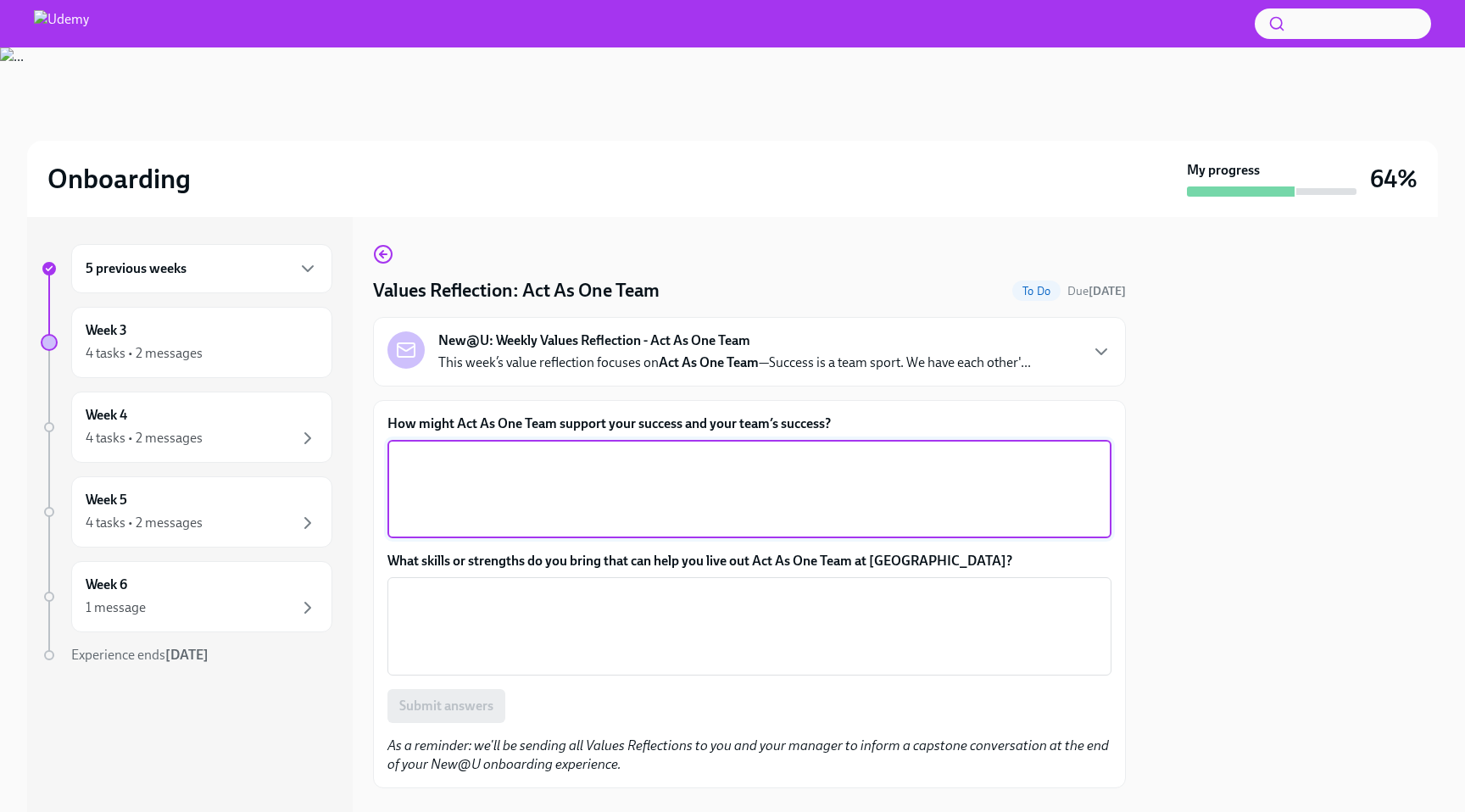
paste textarea "What skills or strengths do you bring that can help you live out Act As One Tea…"
type textarea "What skills or strengths do you bring that can help you live out Act As One Tea…"
click at [568, 459] on textarea "How might Act As One Team support your success and your team’s success?" at bounding box center [750, 488] width 704 height 81
paste textarea "Working as one team means we’re not just focused on individual wins — we’re hel…"
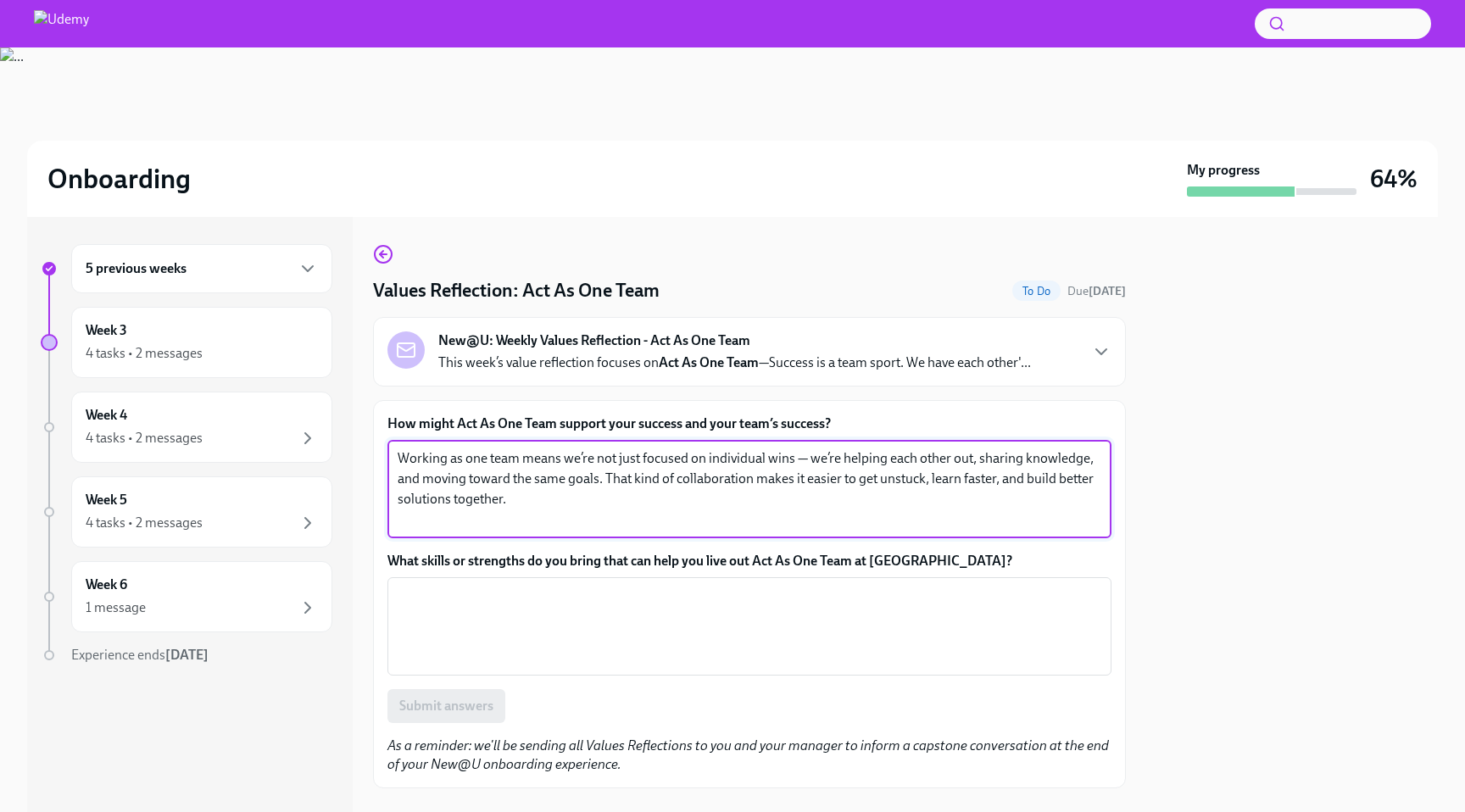
type textarea "Working as one team means we’re not just focused on individual wins — we’re hel…"
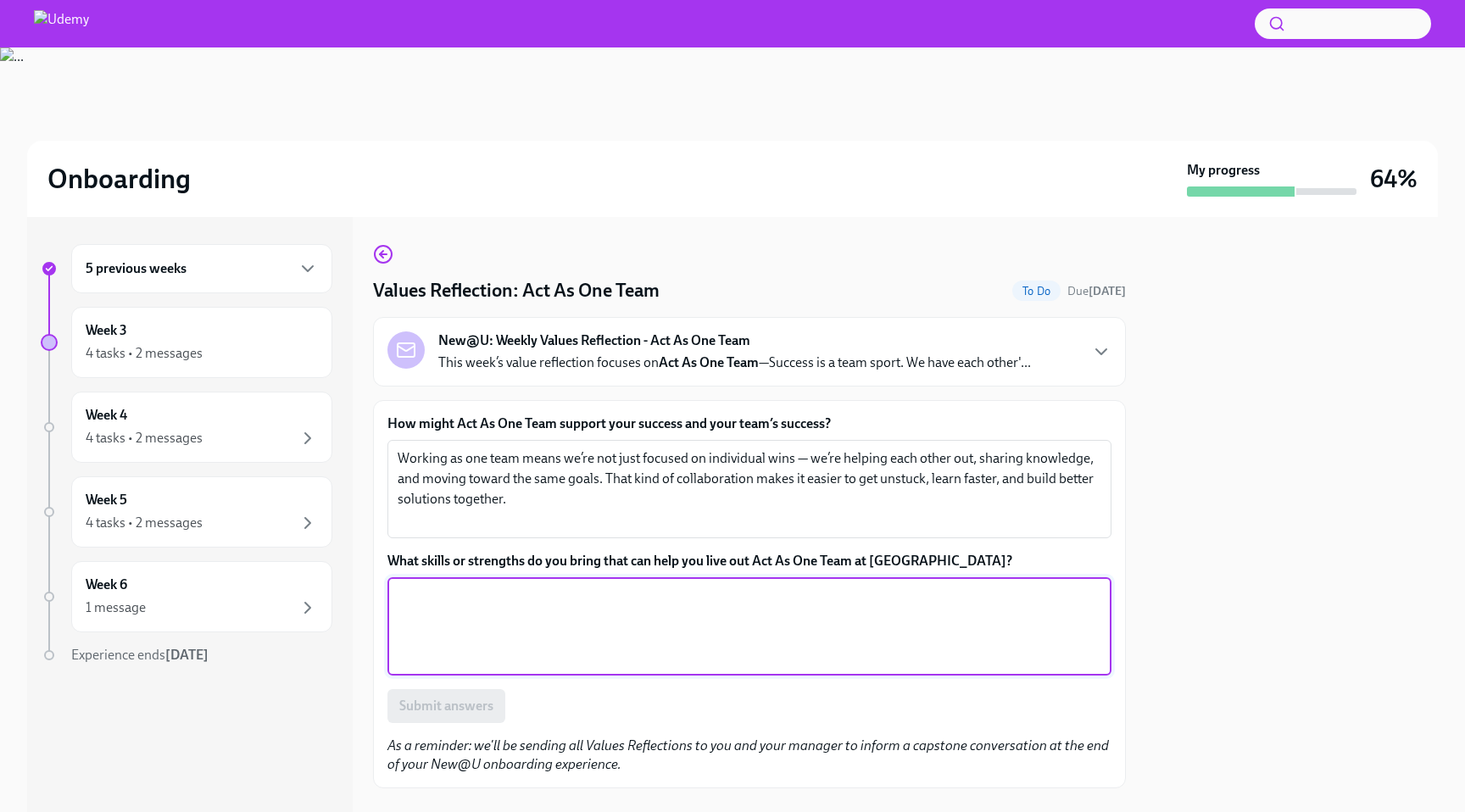
click at [566, 591] on textarea "What skills or strengths do you bring that can help you live out Act As One Tea…" at bounding box center [750, 626] width 704 height 81
paste textarea "I’m approachable and not afraid to ask for help or offer it. I think that kind …"
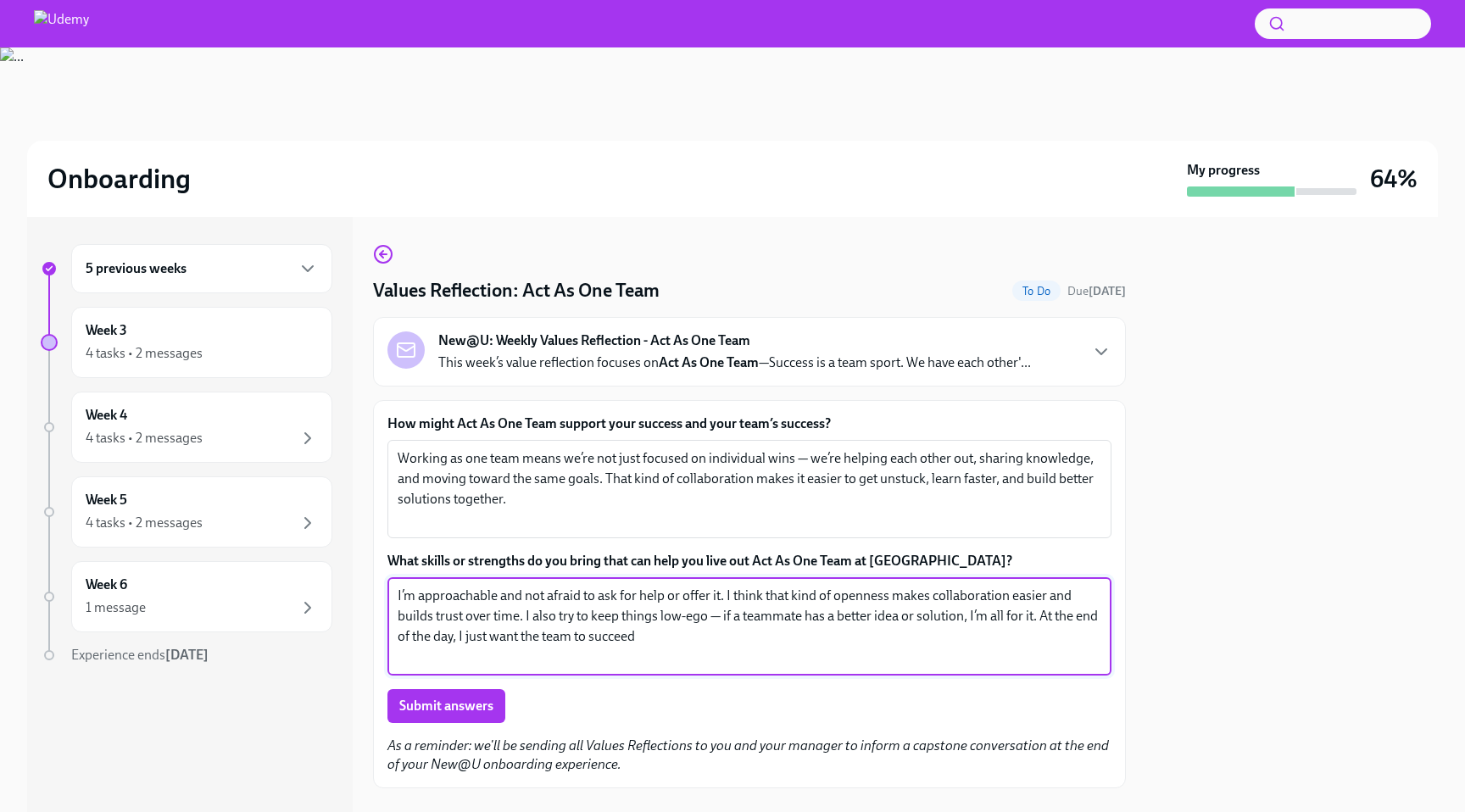
click at [760, 595] on textarea "I’m approachable and not afraid to ask for help or offer it. I think that kind …" at bounding box center [750, 626] width 704 height 81
click at [697, 620] on textarea "I’m approachable and not afraid to ask for help or offer it. I think that kind …" at bounding box center [750, 626] width 704 height 81
click at [713, 625] on textarea "I’m approachable and not afraid to ask for help or offer it. I think that kind …" at bounding box center [750, 626] width 704 height 81
click at [715, 624] on textarea "I’m approachable and not afraid to ask for help or offer it. I think that kind …" at bounding box center [750, 626] width 704 height 81
type textarea "I’m approachable and not afraid to ask for help or offer it. I think that kind …"
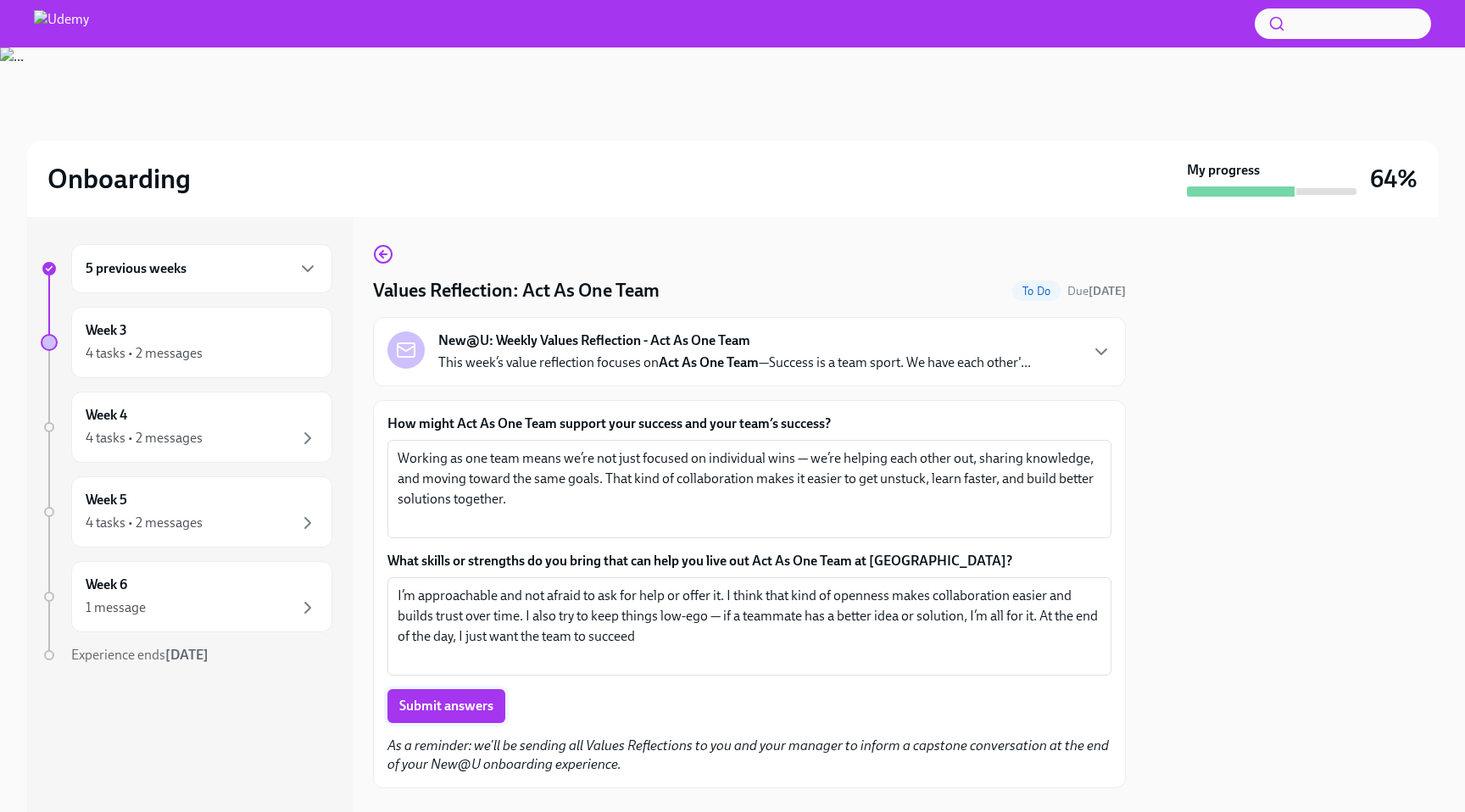
click at [479, 704] on span "Submit answers" at bounding box center [446, 706] width 94 height 17
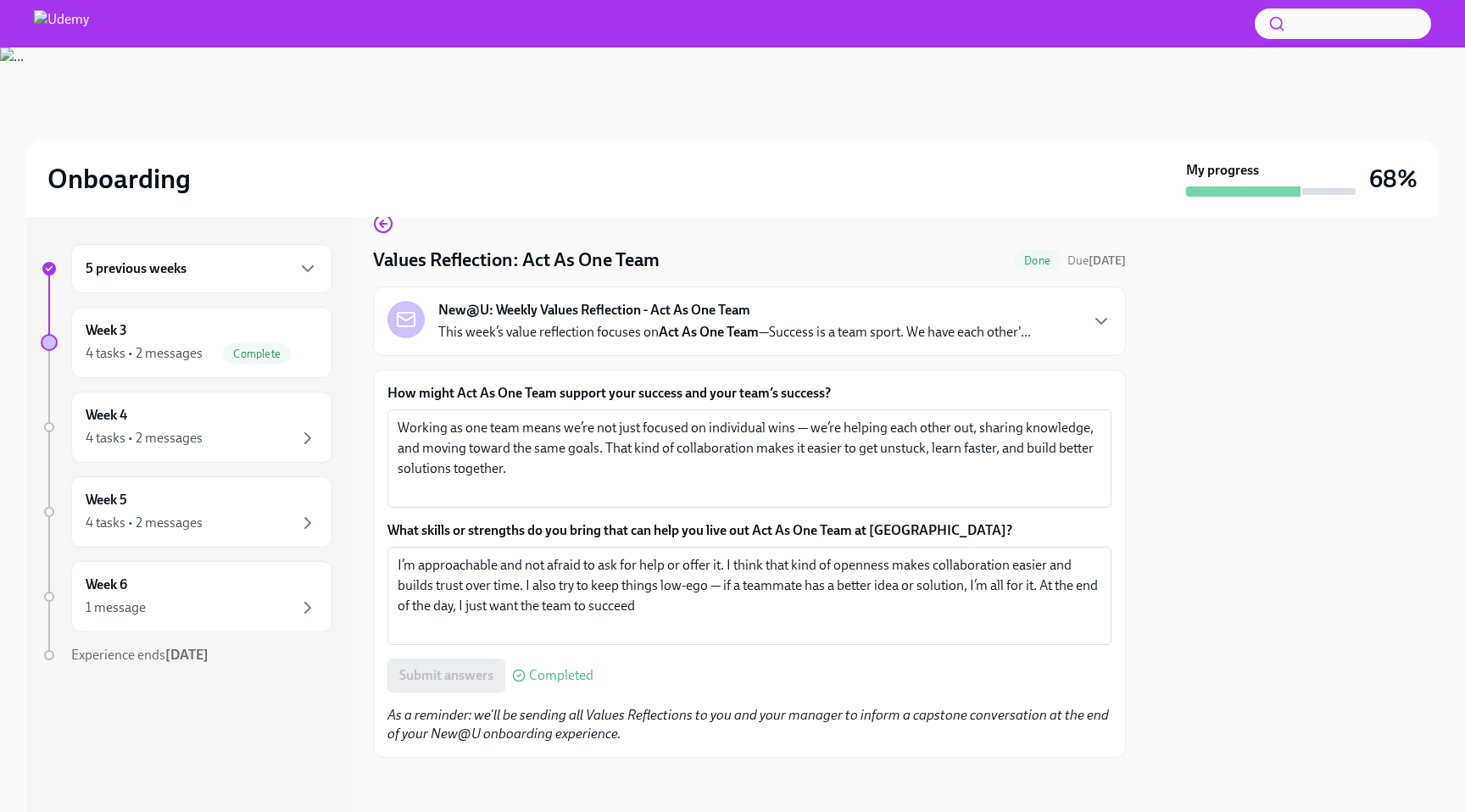
click at [232, 264] on div "5 previous weeks" at bounding box center [201, 268] width 232 height 20
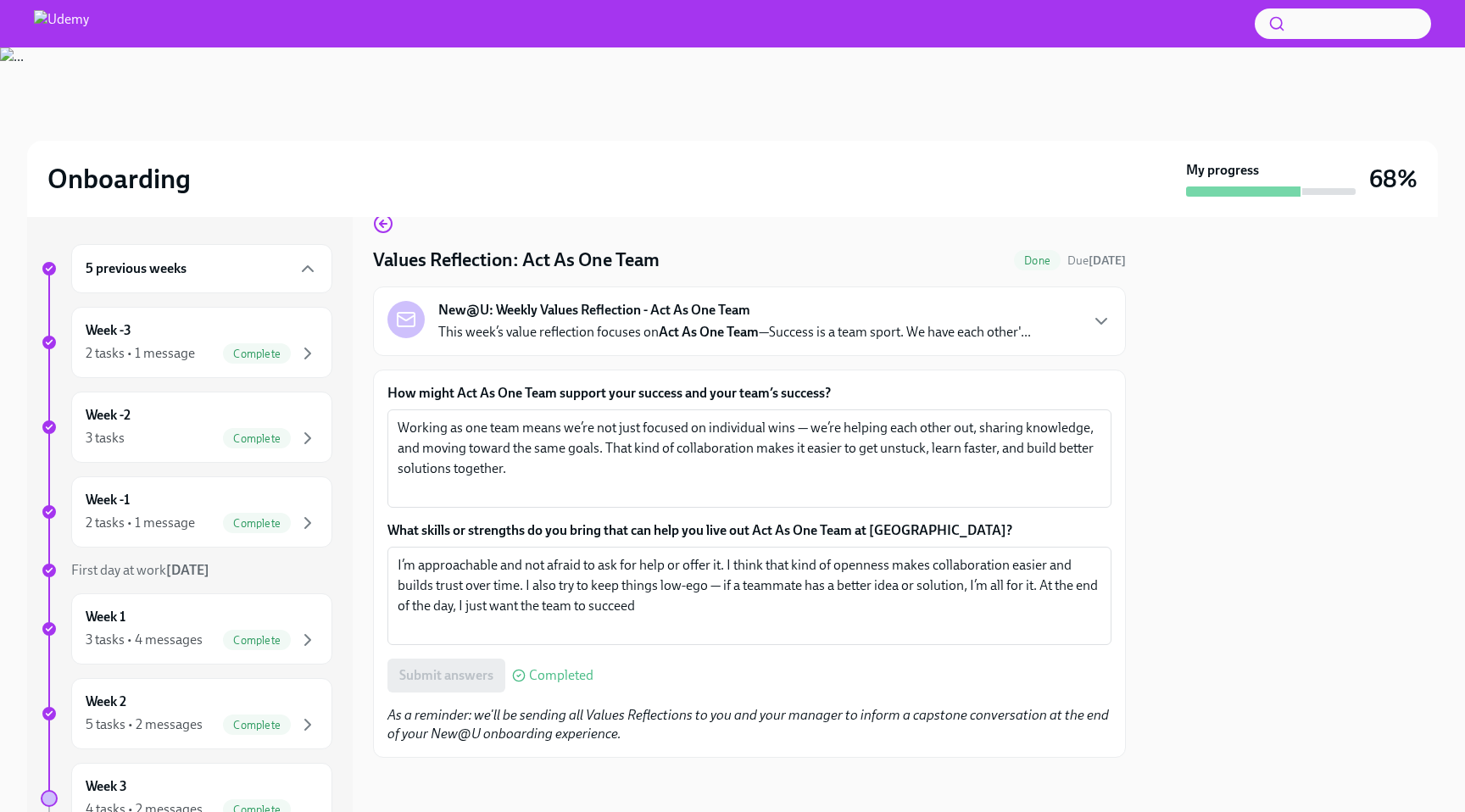
click at [232, 264] on div "5 previous weeks" at bounding box center [201, 268] width 232 height 20
